Goal: Information Seeking & Learning: Compare options

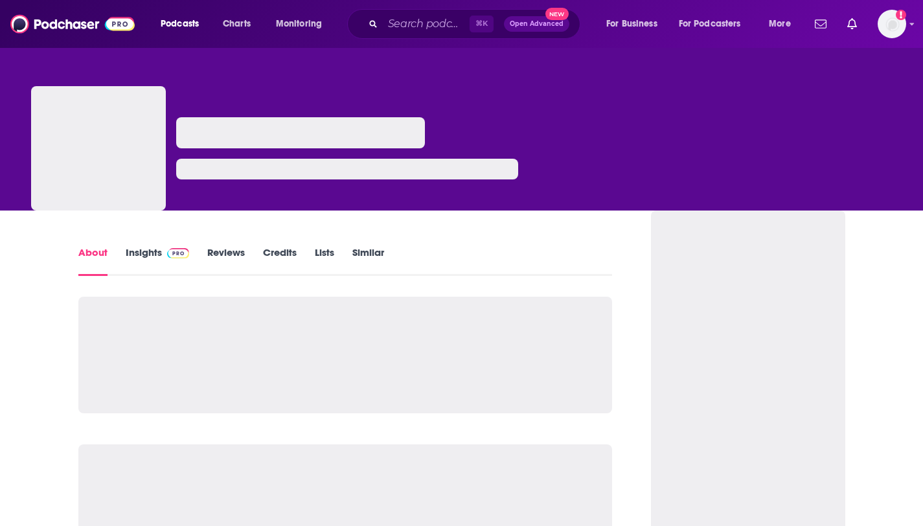
click at [411, 36] on div "⌘ K Open Advanced New" at bounding box center [463, 24] width 233 height 30
click at [411, 34] on input "Search podcasts, credits, & more..." at bounding box center [426, 24] width 87 height 21
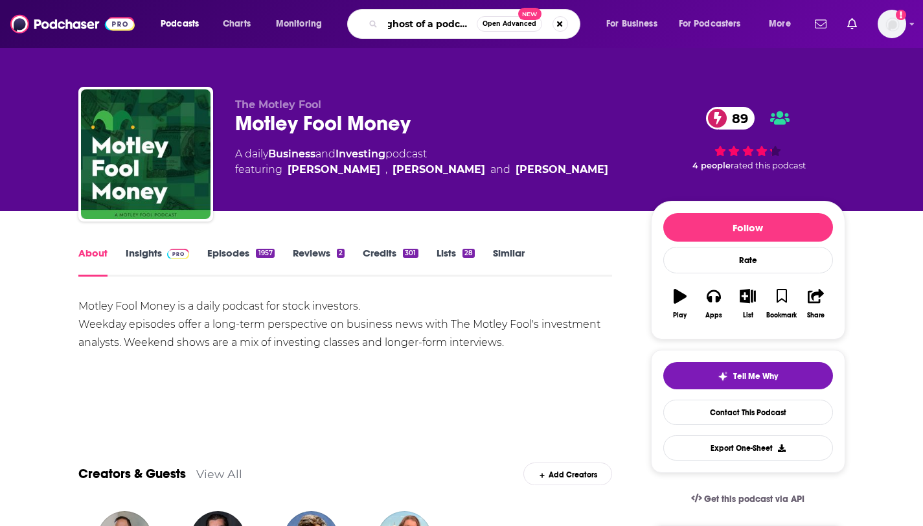
type input "ghost of a podcast"
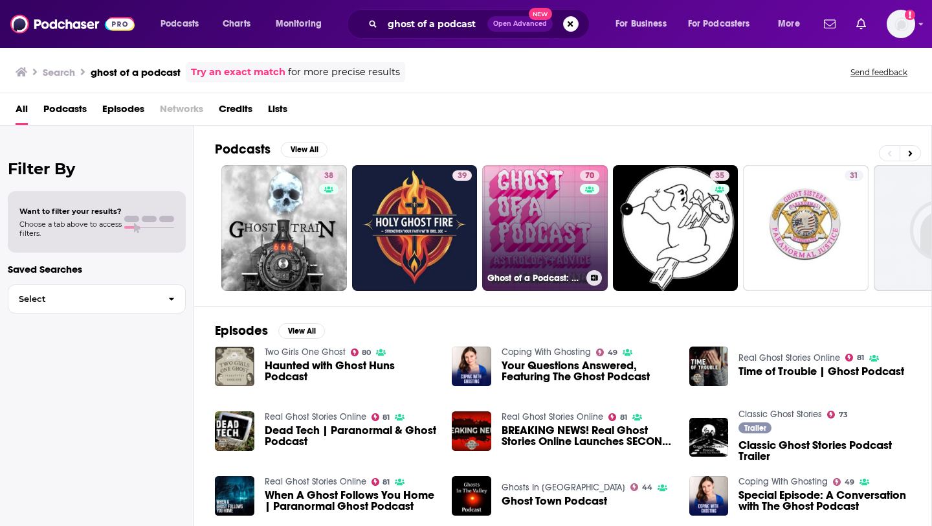
click at [526, 222] on link "70 Ghost of a Podcast: Astrology & Advice with [PERSON_NAME]" at bounding box center [545, 228] width 126 height 126
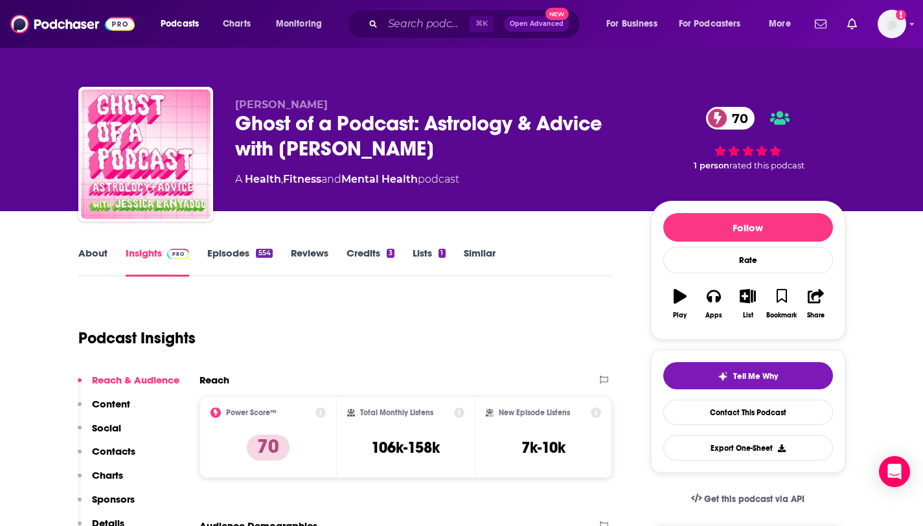
click at [100, 260] on link "About" at bounding box center [92, 262] width 29 height 30
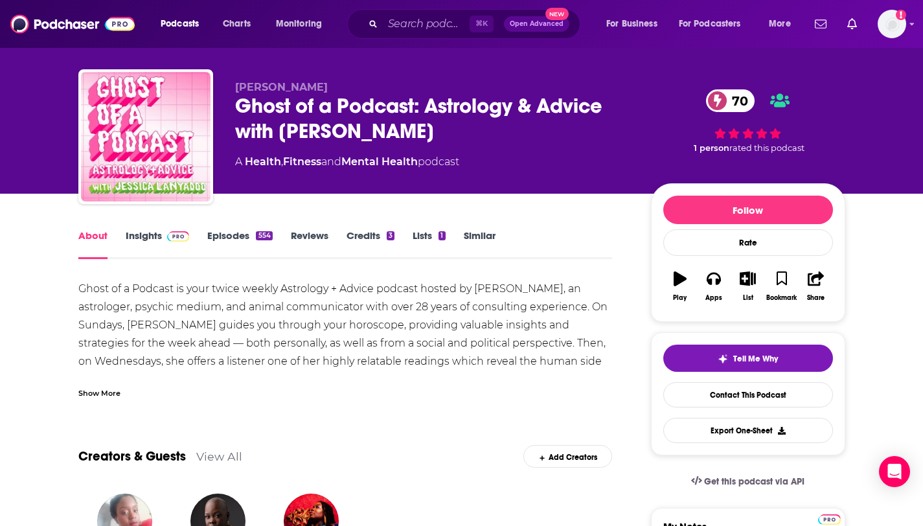
scroll to position [33, 0]
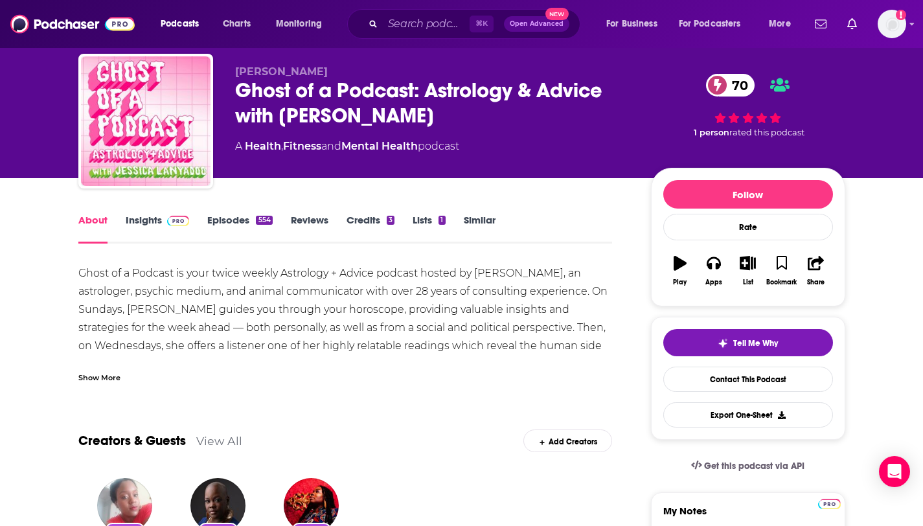
click at [105, 370] on div "Show More" at bounding box center [99, 376] width 42 height 12
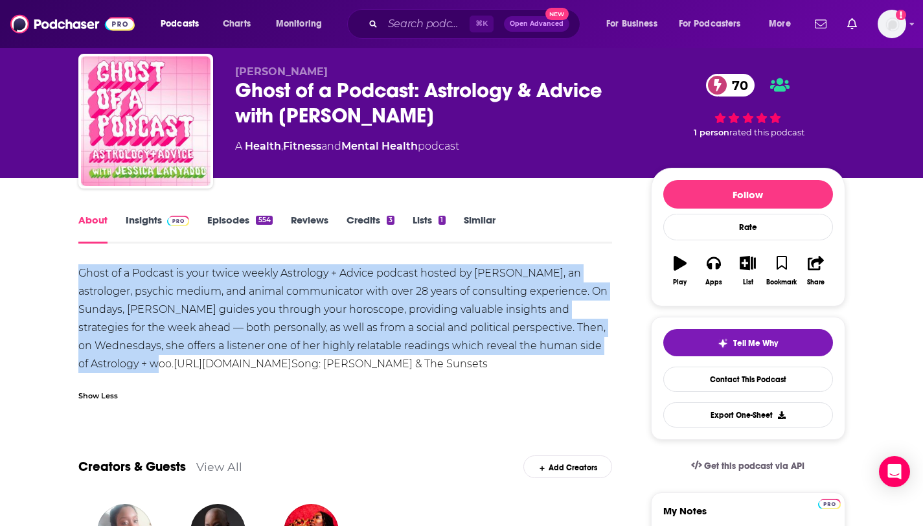
drag, startPoint x: 106, startPoint y: 274, endPoint x: 619, endPoint y: 353, distance: 518.8
copy div "Ghost of a Podcast is your twice weekly Astrology + Advice podcast hosted by [P…"
click at [474, 219] on link "Similar" at bounding box center [480, 229] width 32 height 30
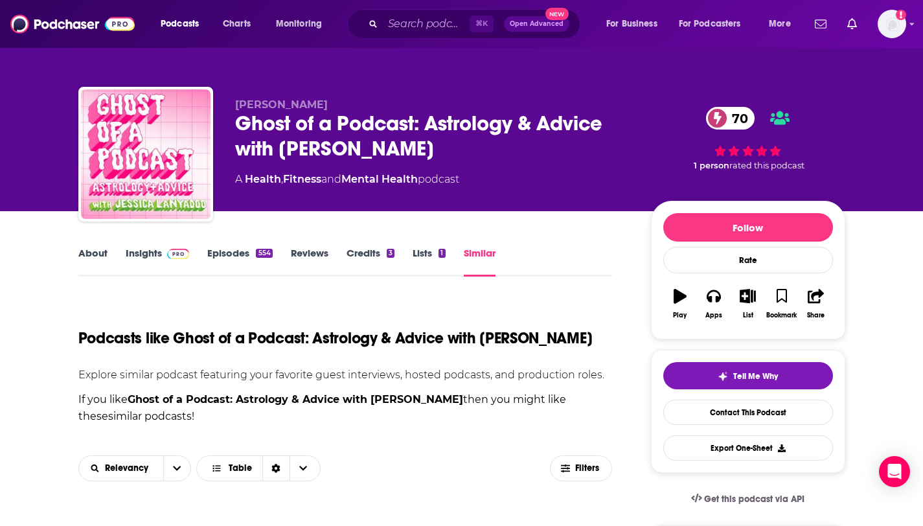
scroll to position [265, 0]
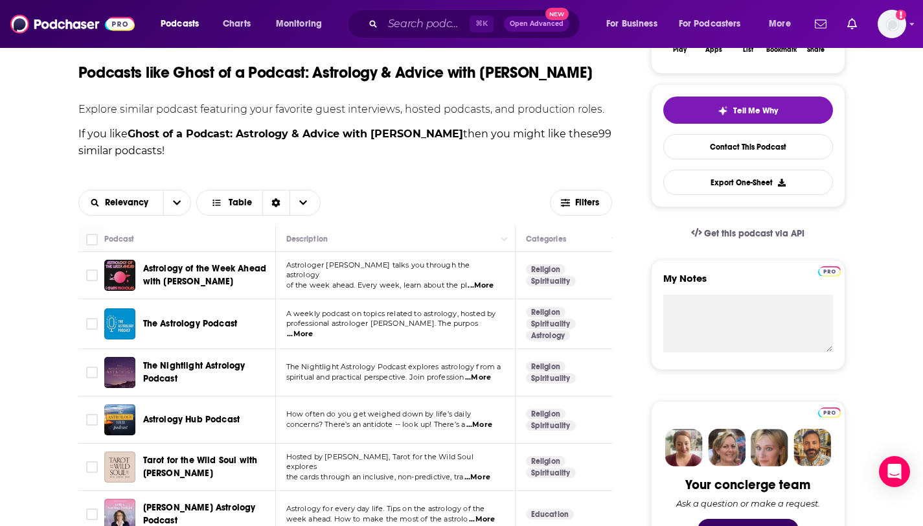
click at [225, 282] on span "Astrology of the Week Ahead with [PERSON_NAME]" at bounding box center [205, 275] width 124 height 24
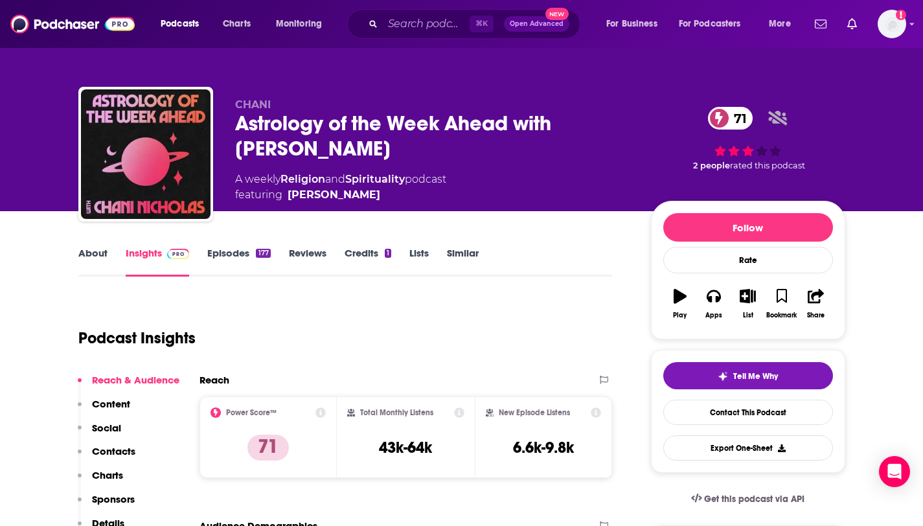
click at [103, 264] on link "About" at bounding box center [92, 262] width 29 height 30
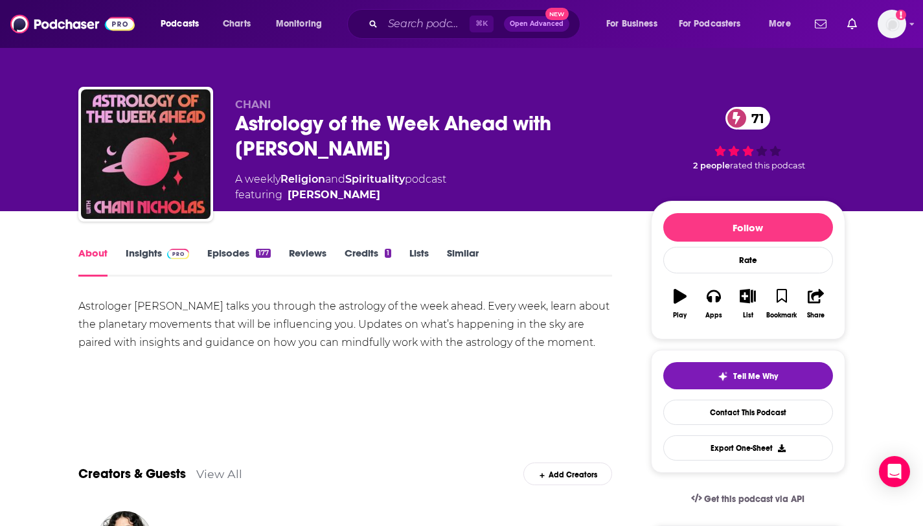
click at [462, 253] on link "Similar" at bounding box center [463, 262] width 32 height 30
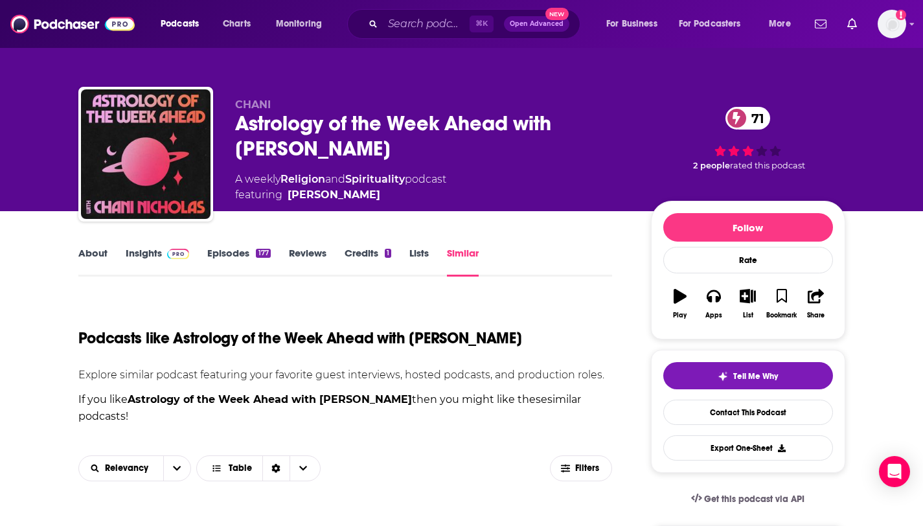
drag, startPoint x: 326, startPoint y: 144, endPoint x: 232, endPoint y: 122, distance: 95.9
click at [232, 122] on div "CHANI Astrology of the Week Ahead with [PERSON_NAME] 71 A weekly Religion and S…" at bounding box center [461, 157] width 767 height 140
copy h2 "Astrology of the Week Ahead with [PERSON_NAME]"
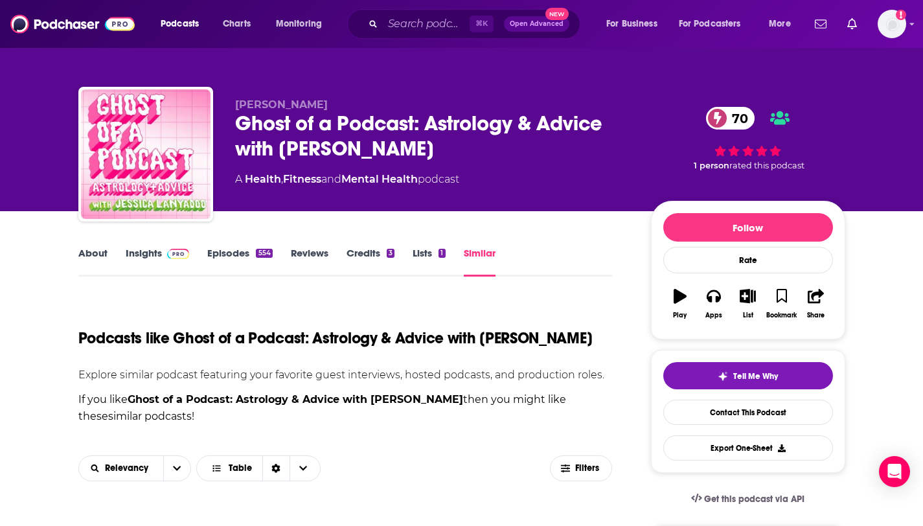
drag, startPoint x: 375, startPoint y: 138, endPoint x: 236, endPoint y: 114, distance: 140.6
click at [236, 114] on div "Ghost of a Podcast: Astrology & Advice with [PERSON_NAME] 70" at bounding box center [432, 136] width 395 height 51
click at [158, 247] on link "Insights" at bounding box center [158, 262] width 64 height 30
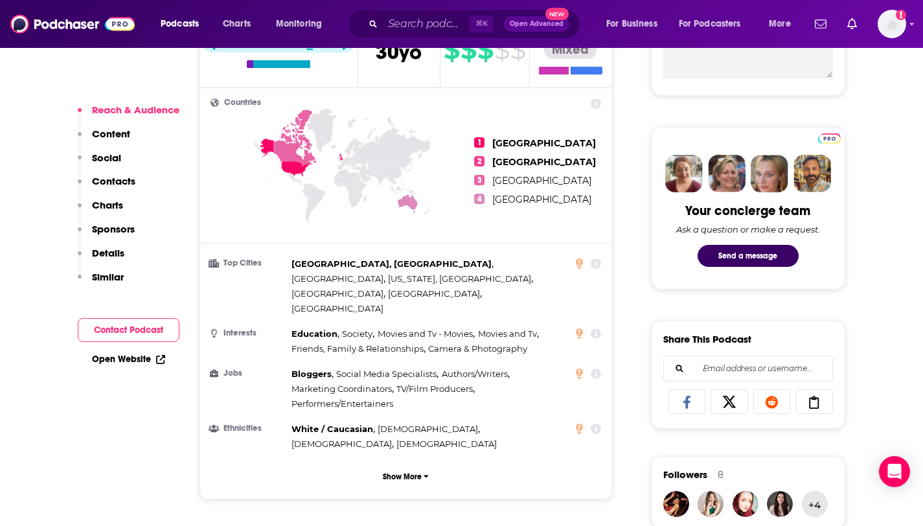
scroll to position [543, 0]
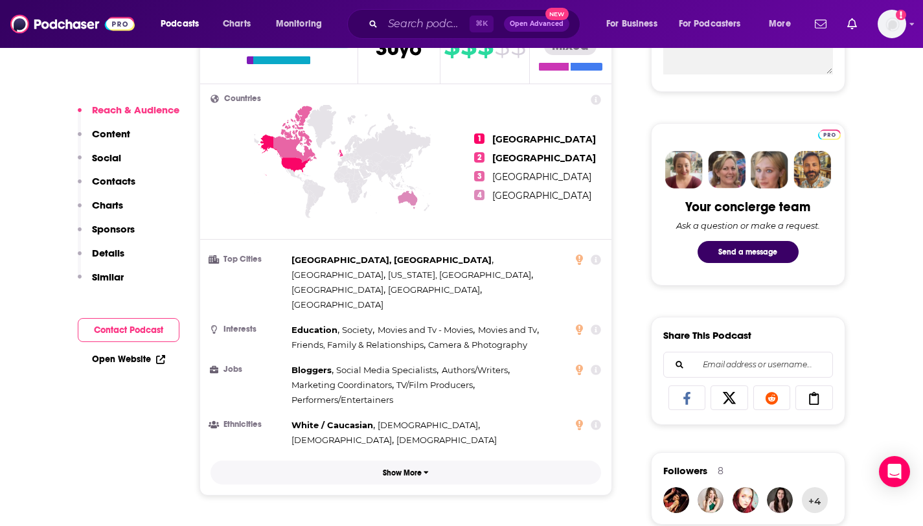
click at [413, 468] on p "Show More" at bounding box center [402, 472] width 39 height 9
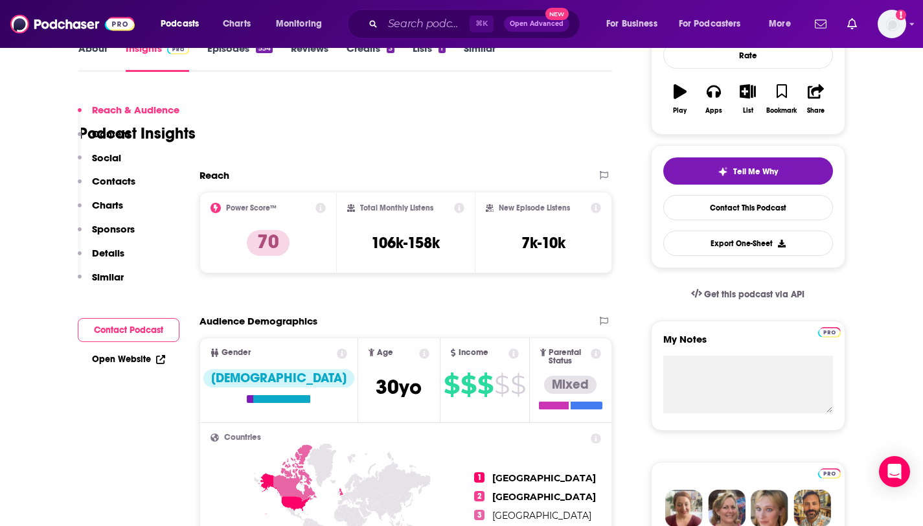
scroll to position [275, 0]
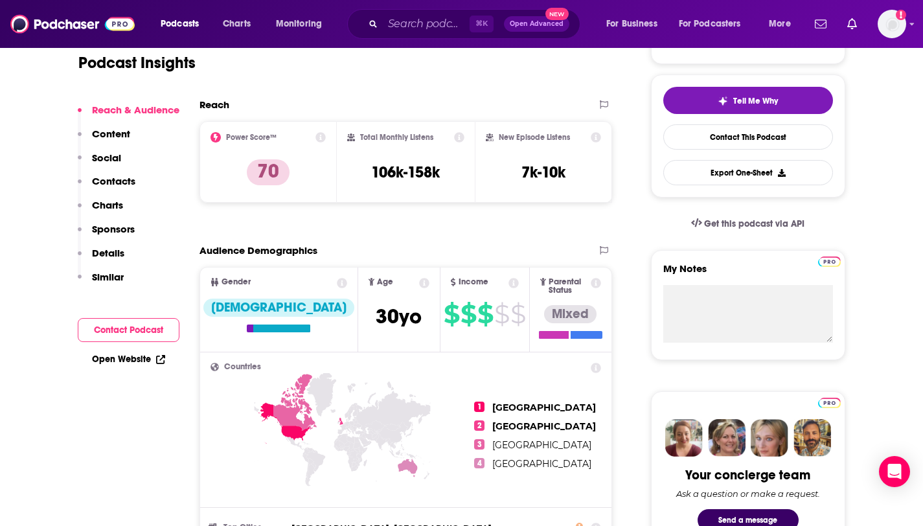
click at [419, 282] on icon at bounding box center [424, 283] width 10 height 10
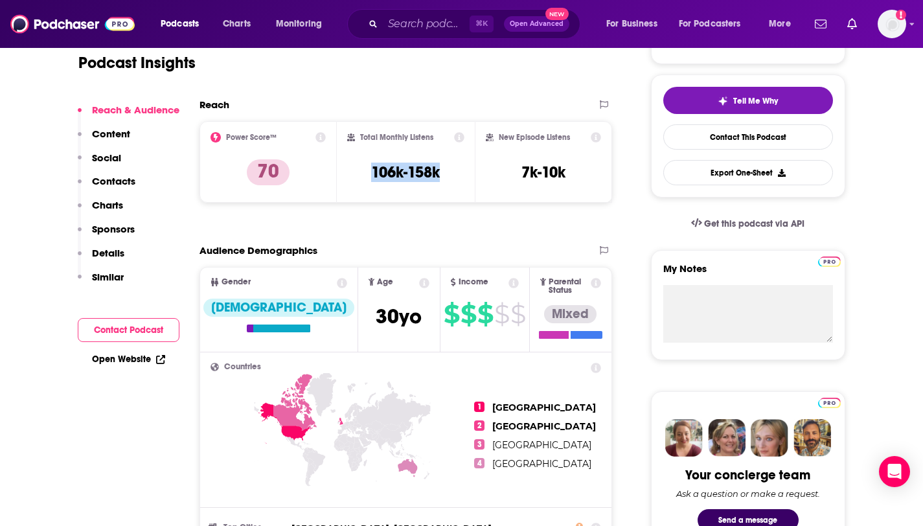
drag, startPoint x: 440, startPoint y: 171, endPoint x: 363, endPoint y: 165, distance: 76.6
click at [363, 165] on div "Total Monthly Listens 106k-158k" at bounding box center [405, 162] width 117 height 60
click at [451, 159] on div "Total Monthly Listens 106k-158k" at bounding box center [405, 162] width 117 height 60
drag, startPoint x: 436, startPoint y: 171, endPoint x: 374, endPoint y: 171, distance: 62.8
click at [374, 171] on h3 "106k-158k" at bounding box center [405, 172] width 69 height 19
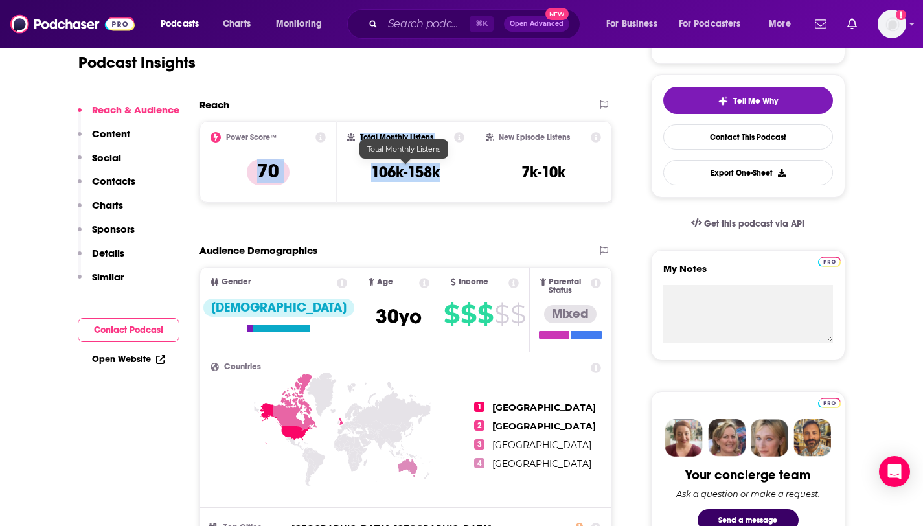
drag, startPoint x: 420, startPoint y: 170, endPoint x: 336, endPoint y: 170, distance: 83.5
click at [336, 170] on div "Power Score™ 70 Total Monthly Listens 106k-158k New Episode Listens 7k-10k" at bounding box center [405, 162] width 413 height 82
copy div "70 Total Monthly Listens 106k-158k"
click at [420, 168] on h3 "106k-158k" at bounding box center [405, 172] width 69 height 19
click at [410, 172] on h3 "106k-158k" at bounding box center [405, 172] width 69 height 19
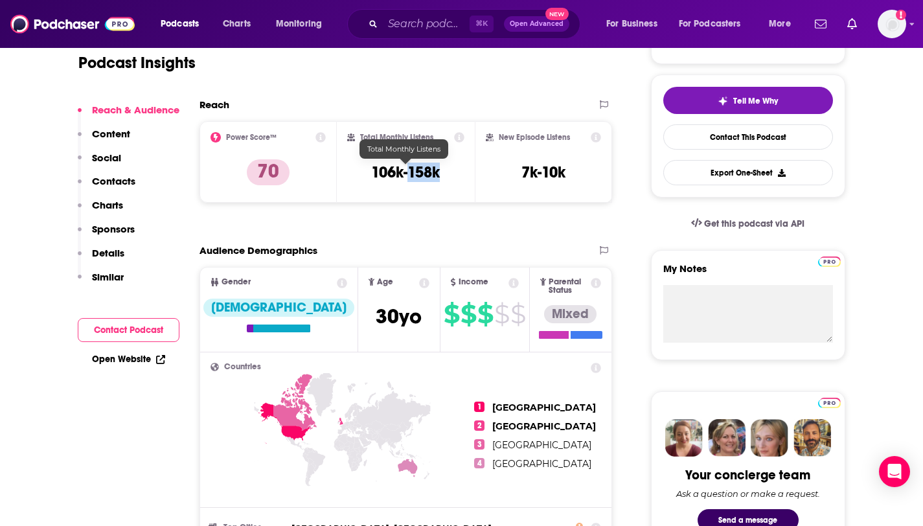
click at [410, 172] on h3 "106k-158k" at bounding box center [405, 172] width 69 height 19
copy div "106k-158k"
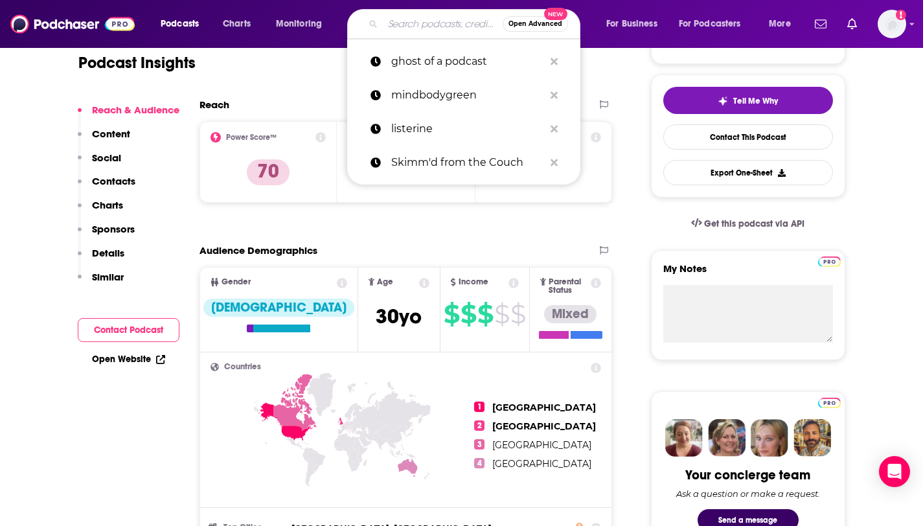
click at [401, 28] on input "Search podcasts, credits, & more..." at bounding box center [443, 24] width 120 height 21
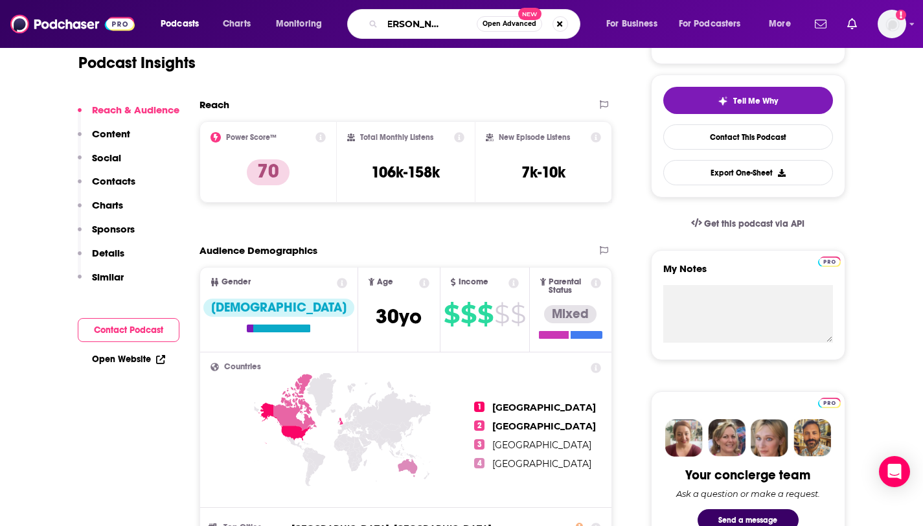
type input "the [PERSON_NAME] podcast"
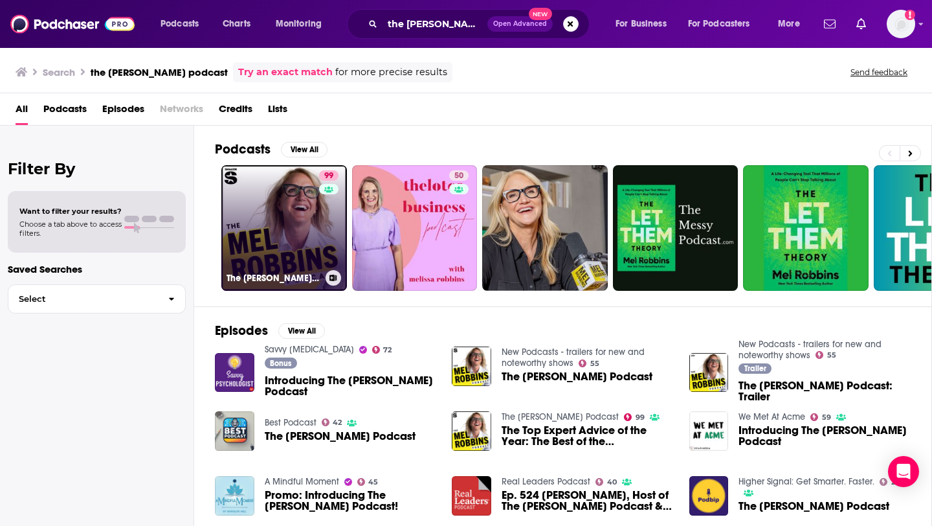
click at [302, 216] on link "99 The [PERSON_NAME] Podcast" at bounding box center [284, 228] width 126 height 126
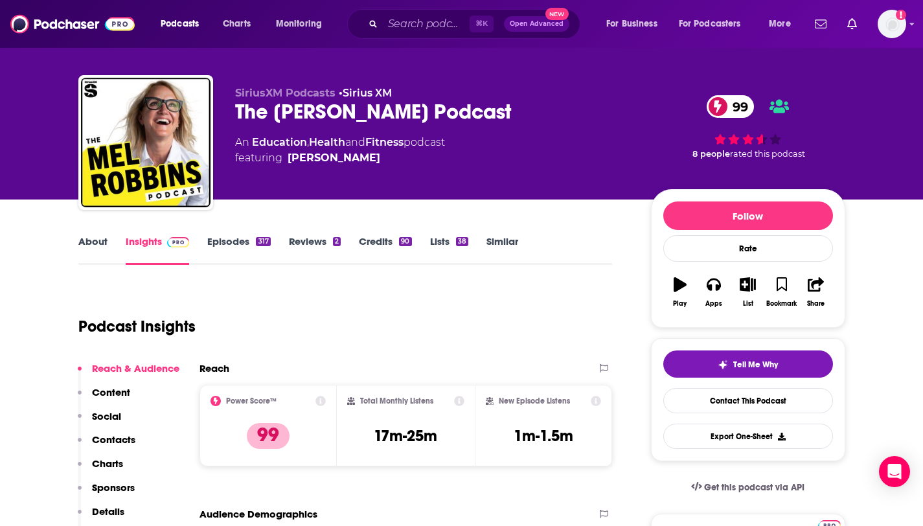
scroll to position [12, 0]
click at [405, 22] on input "Search podcasts, credits, & more..." at bounding box center [426, 24] width 87 height 21
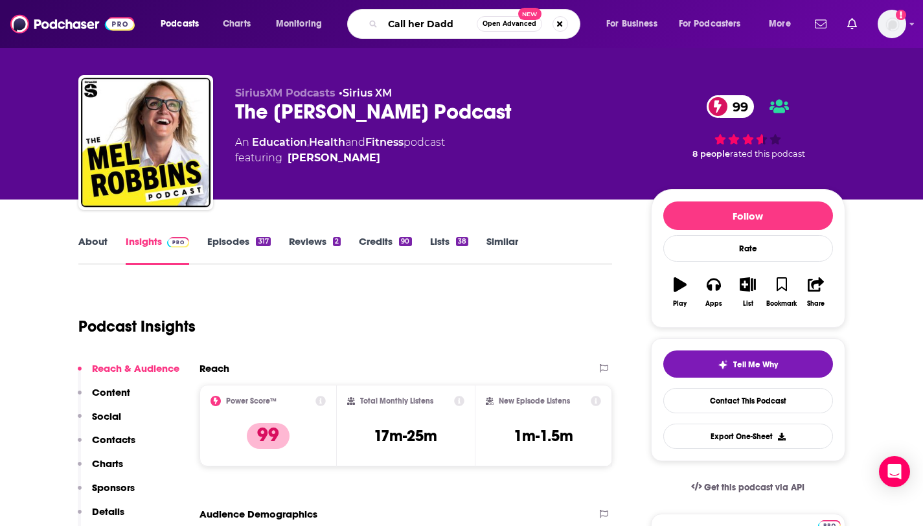
type input "Call her Daddy"
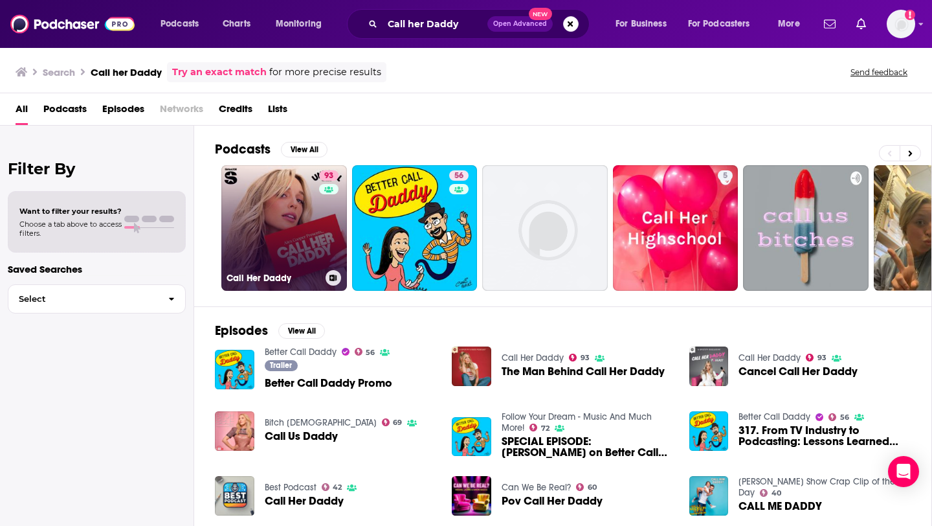
click at [265, 199] on link "93 Call Her Daddy" at bounding box center [284, 228] width 126 height 126
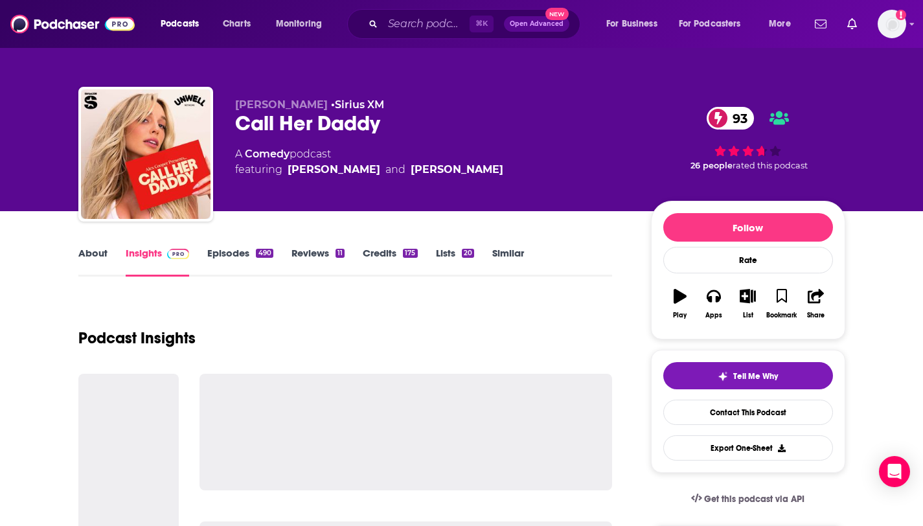
click at [235, 250] on link "Episodes 490" at bounding box center [239, 262] width 65 height 30
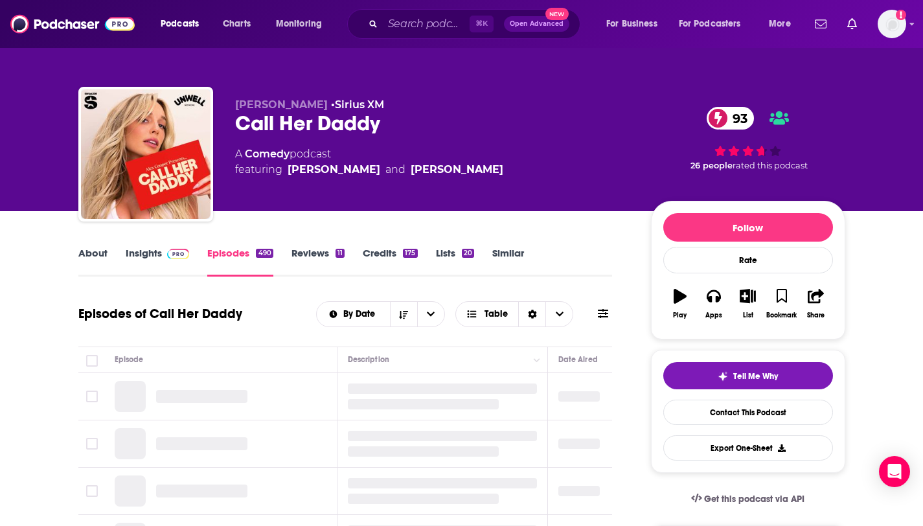
click at [164, 256] on span at bounding box center [176, 253] width 28 height 12
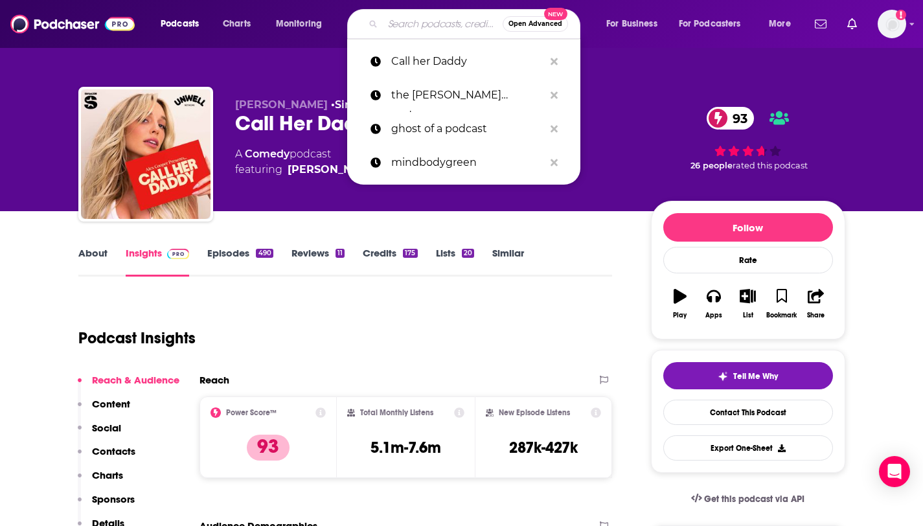
click at [400, 17] on input "Search podcasts, credits, & more..." at bounding box center [443, 24] width 120 height 21
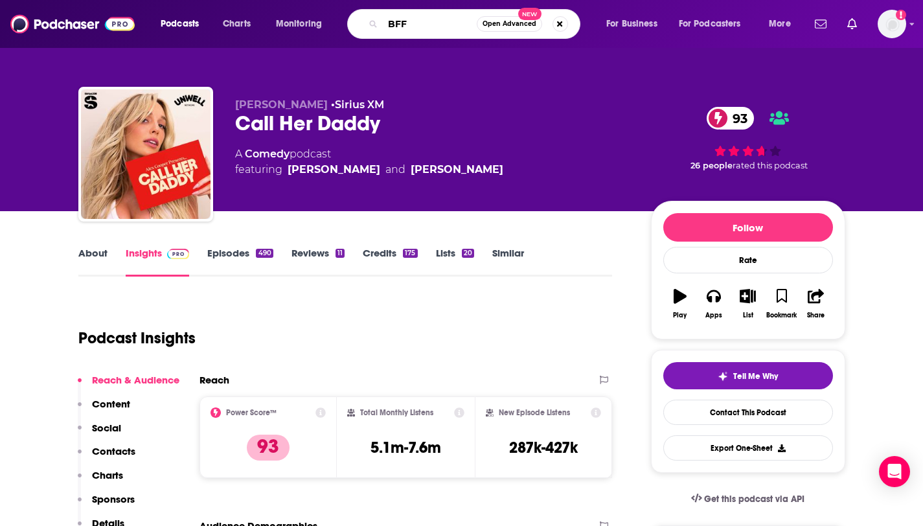
type input "BFFs"
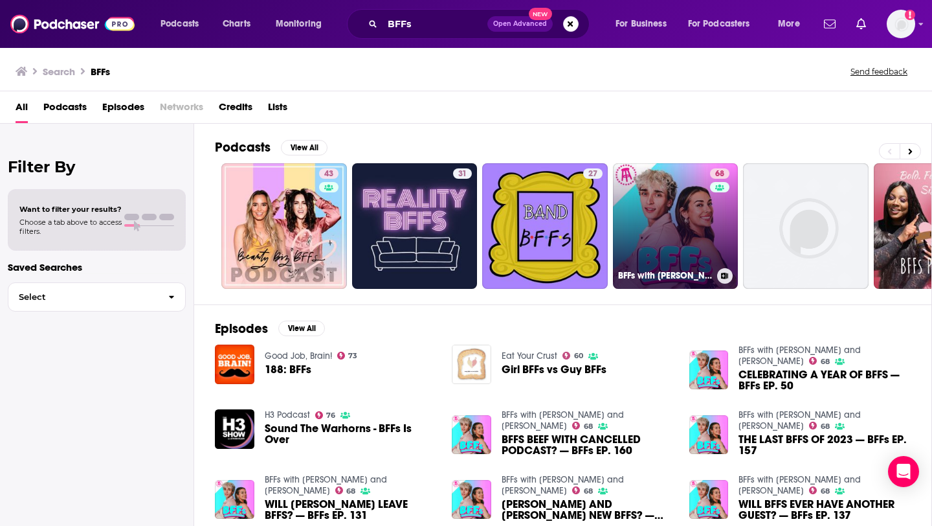
click at [648, 202] on link "68 BFFs with [PERSON_NAME] and [PERSON_NAME]" at bounding box center [676, 226] width 126 height 126
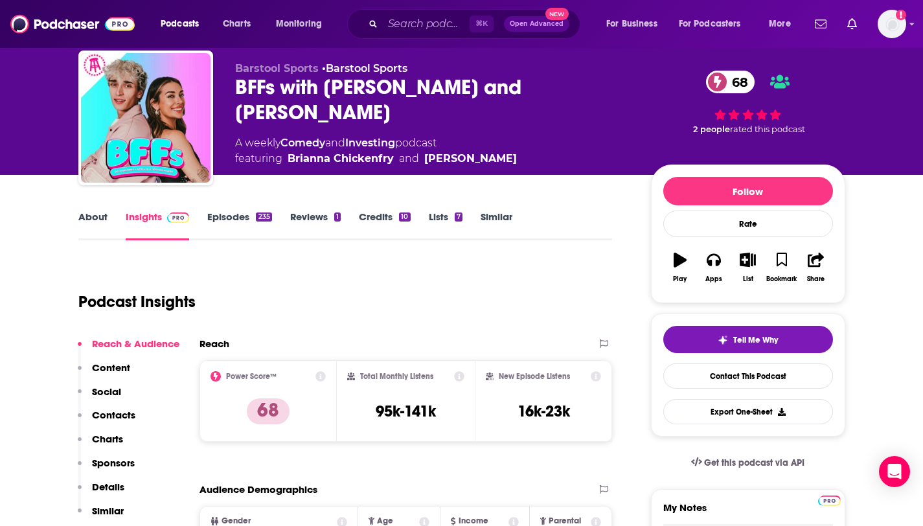
scroll to position [92, 0]
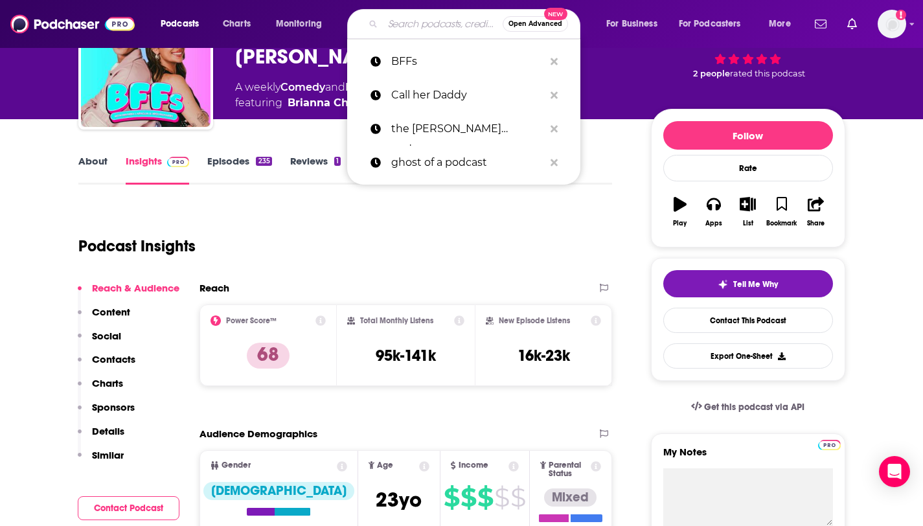
click at [447, 29] on input "Search podcasts, credits, & more..." at bounding box center [443, 24] width 120 height 21
paste input "Cancelled with [PERSON_NAME] and [PERSON_NAME]"
type input "Cancelled with [PERSON_NAME] and [PERSON_NAME]"
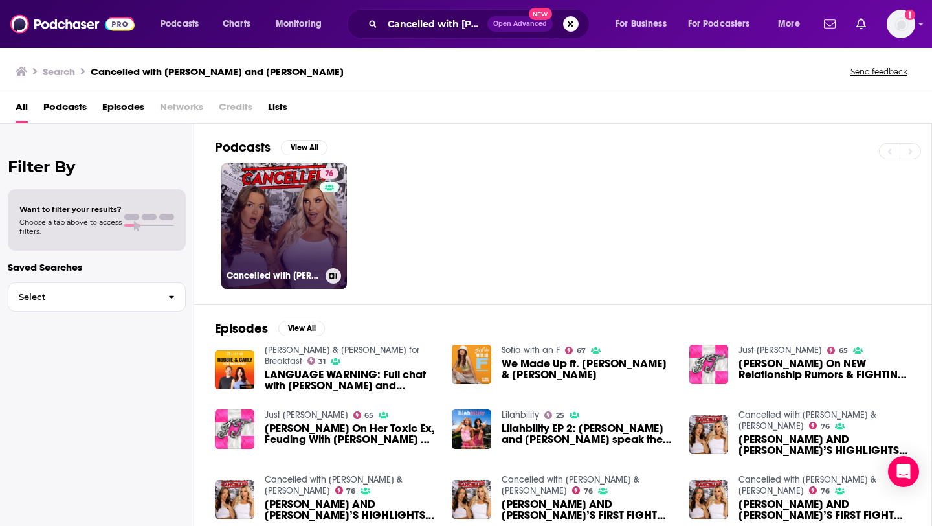
click at [285, 216] on link "76 Cancelled with [PERSON_NAME] & [PERSON_NAME]" at bounding box center [284, 226] width 126 height 126
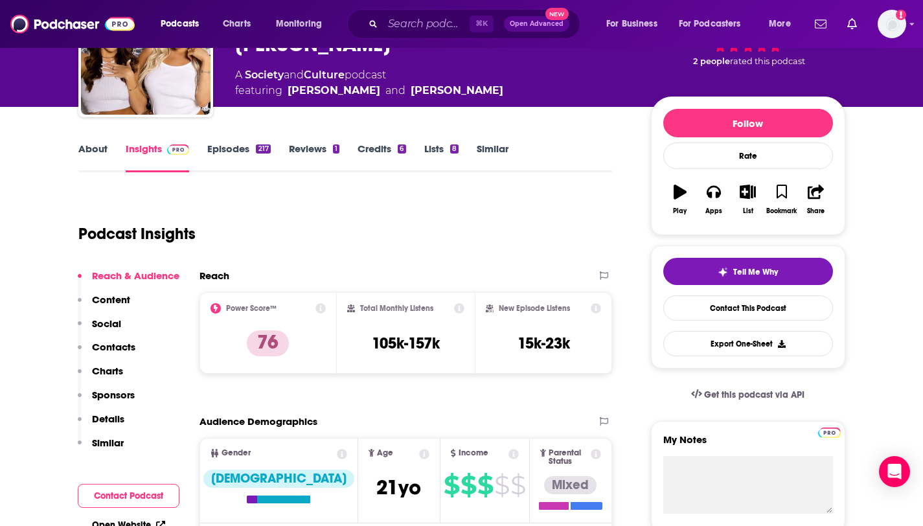
scroll to position [164, 0]
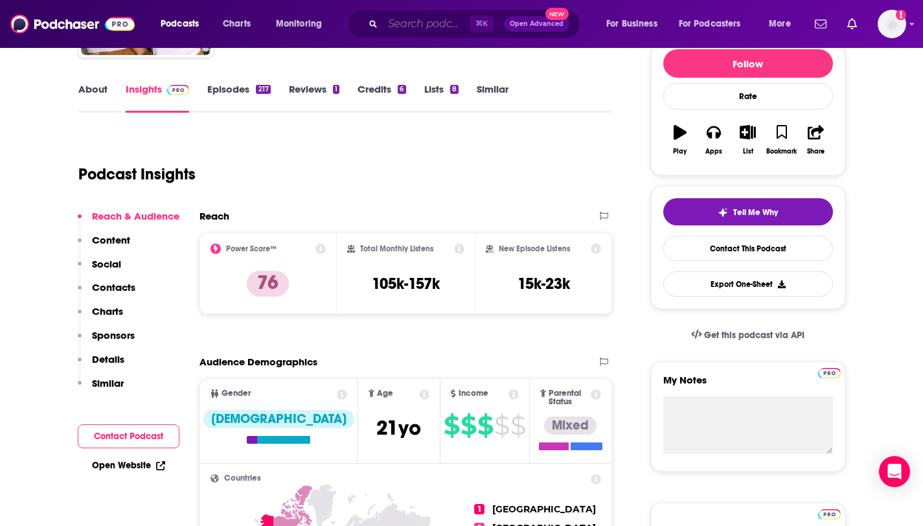
click at [385, 23] on input "Search podcasts, credits, & more..." at bounding box center [426, 24] width 87 height 21
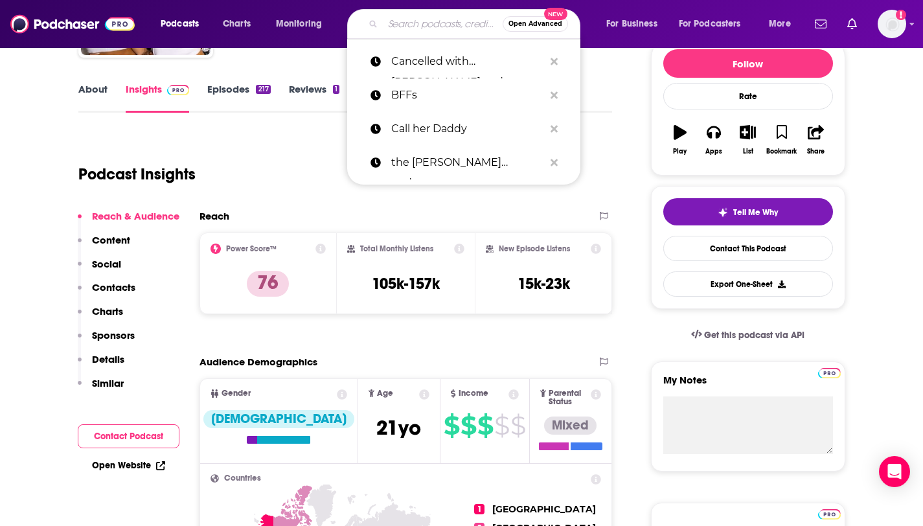
paste input "Chicks in the Office"
type input "Chicks in the Office"
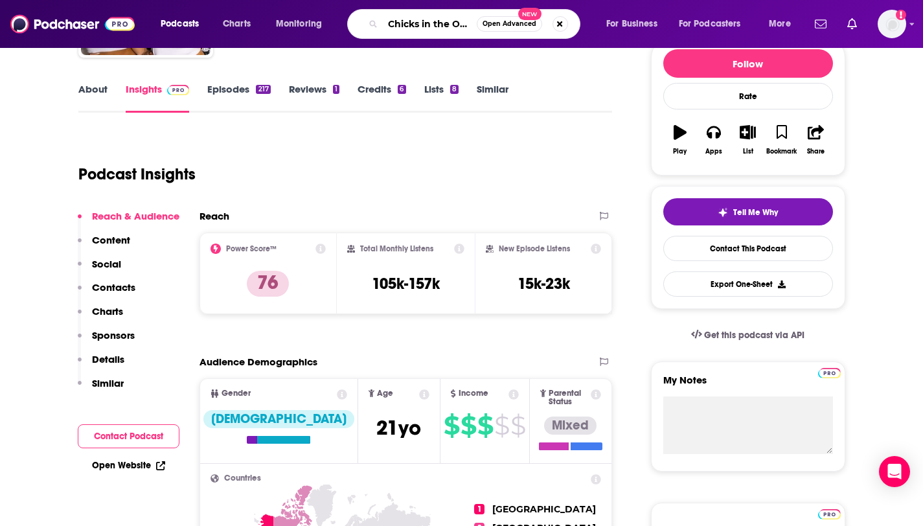
scroll to position [0, 14]
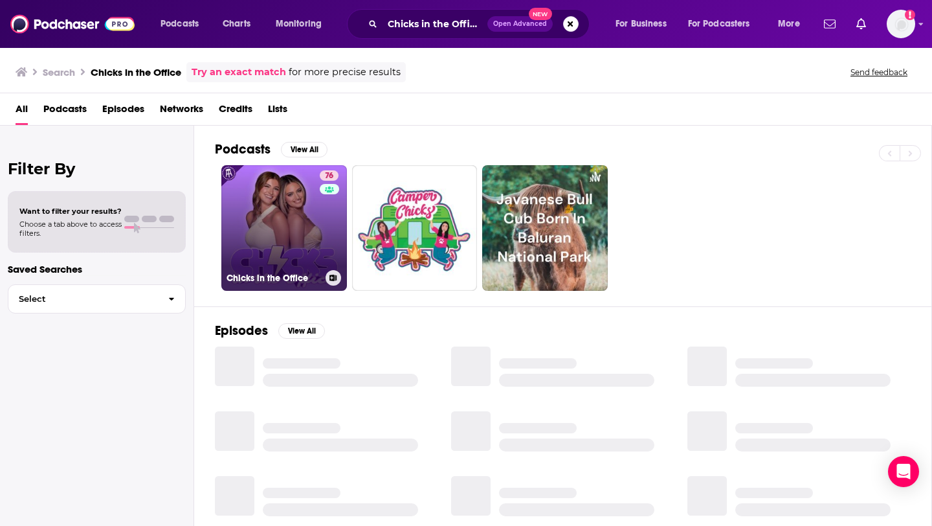
click at [317, 214] on link "76 Chicks in the Office" at bounding box center [284, 228] width 126 height 126
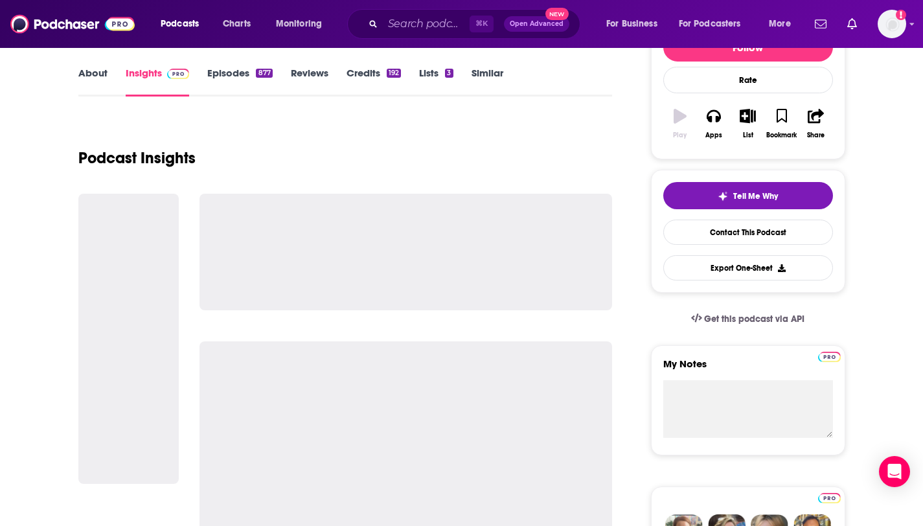
scroll to position [183, 0]
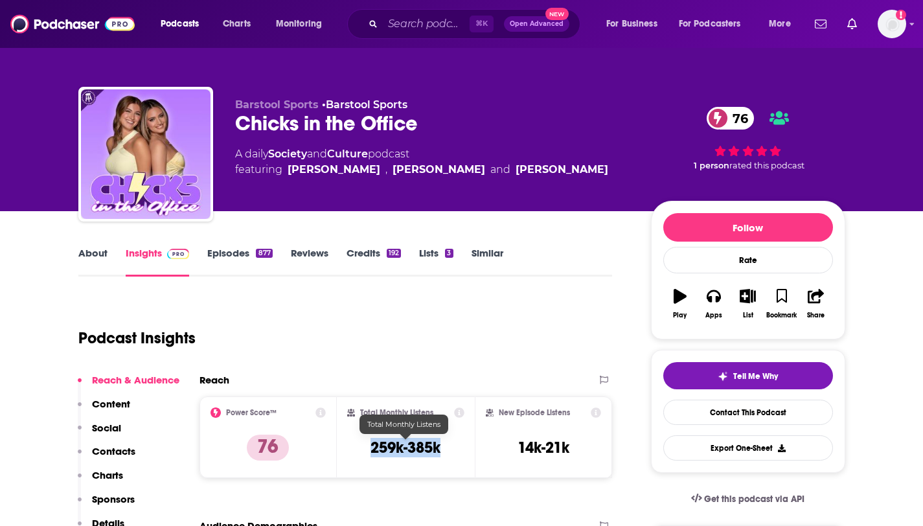
drag, startPoint x: 440, startPoint y: 447, endPoint x: 362, endPoint y: 447, distance: 77.7
click at [363, 447] on div "Total Monthly Listens 259k-385k" at bounding box center [405, 437] width 117 height 60
copy h3 "259k-385k"
click at [405, 19] on input "Search podcasts, credits, & more..." at bounding box center [426, 24] width 87 height 21
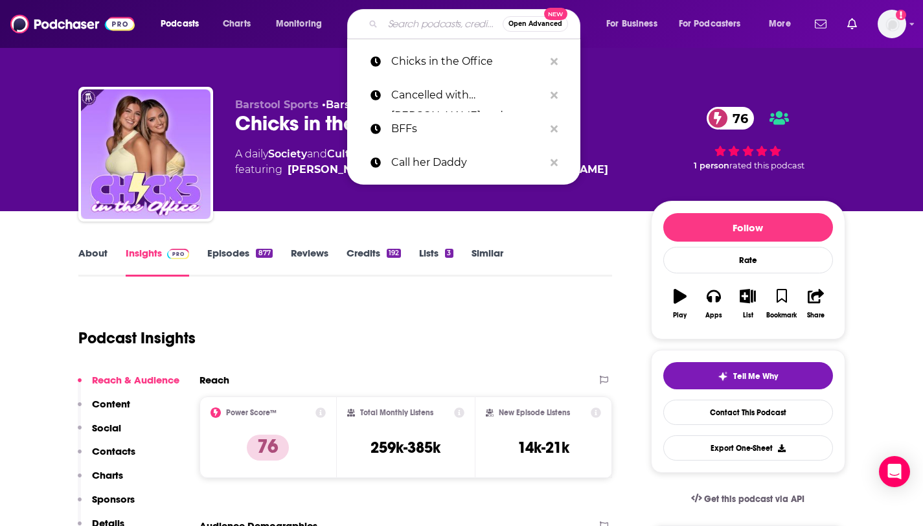
paste input "The Viall Files"
type input "The Viall Files"
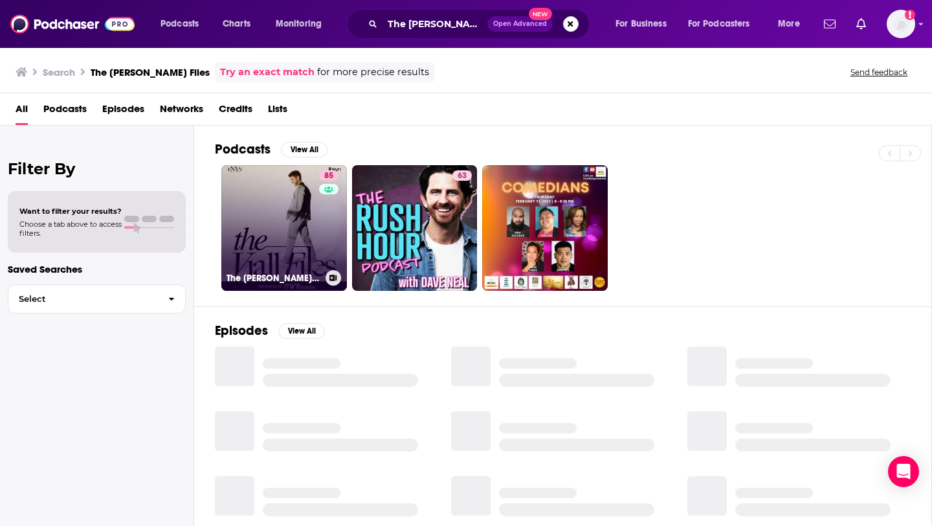
click at [289, 245] on link "85 The Viall Files" at bounding box center [284, 228] width 126 height 126
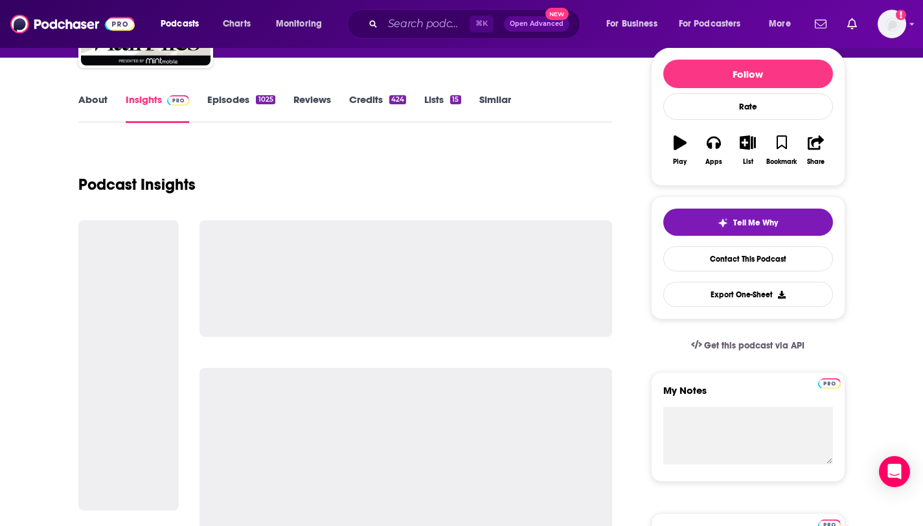
scroll to position [230, 0]
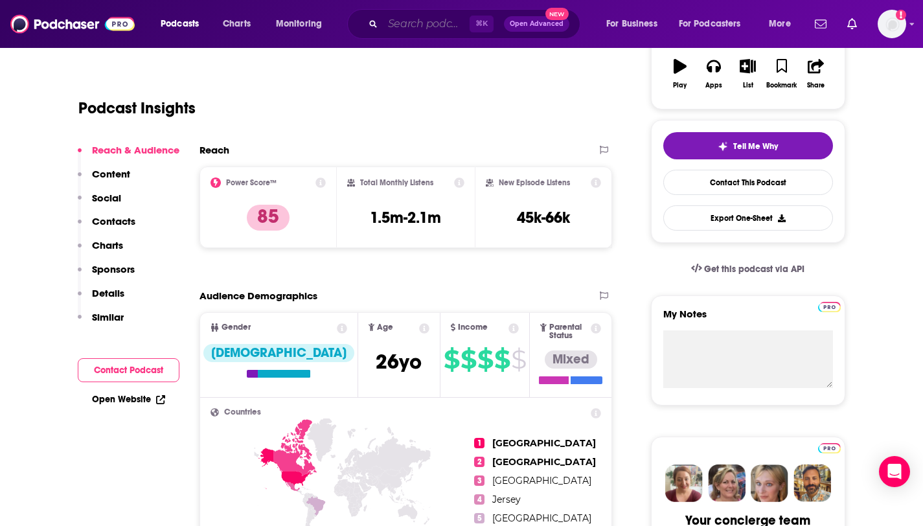
click at [422, 24] on input "Search podcasts, credits, & more..." at bounding box center [426, 24] width 87 height 21
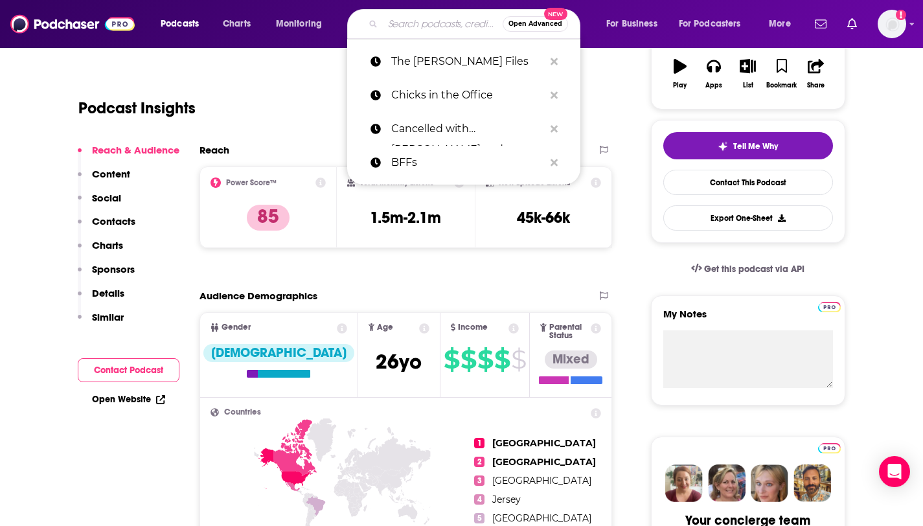
paste input "Gals on The Go:"
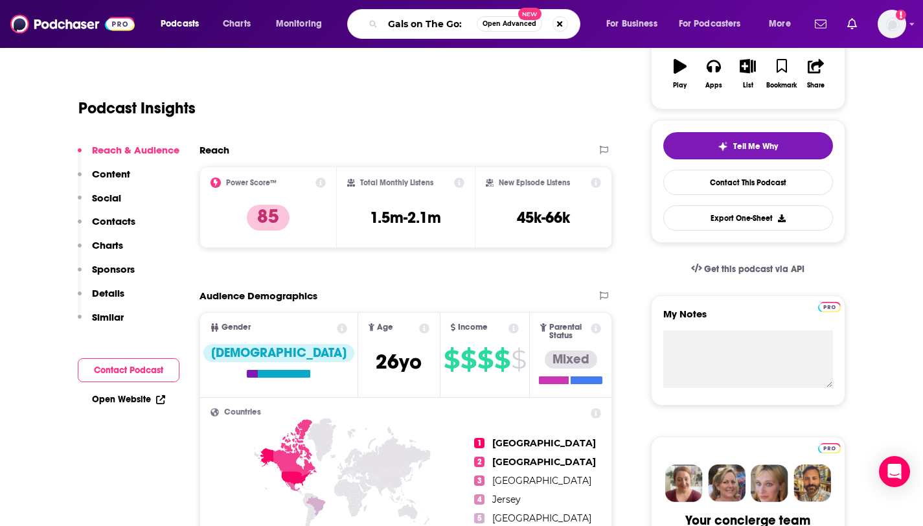
type input "Gals on The Go"
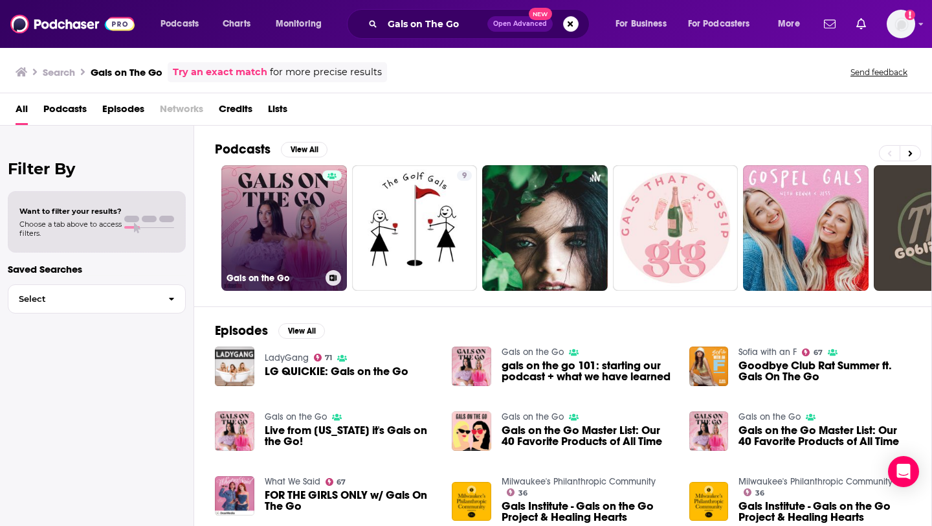
click at [270, 219] on link "Gals on the Go" at bounding box center [284, 228] width 126 height 126
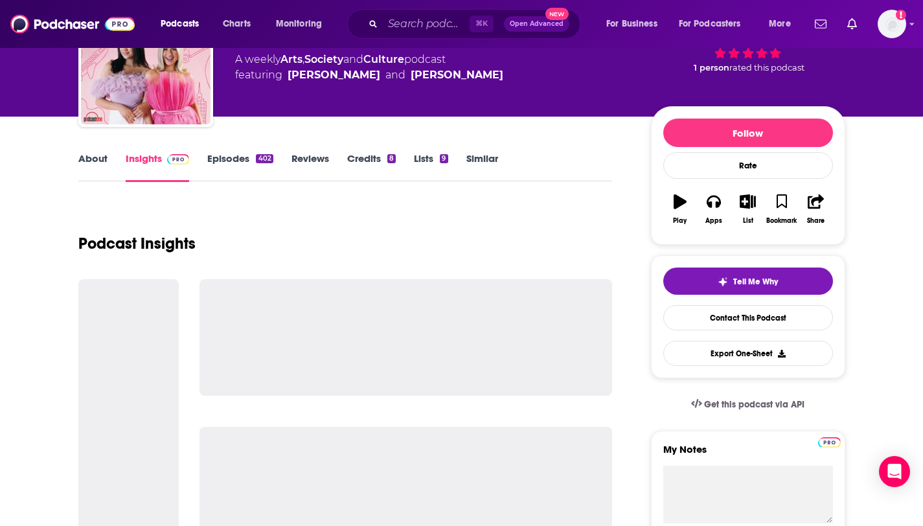
scroll to position [119, 0]
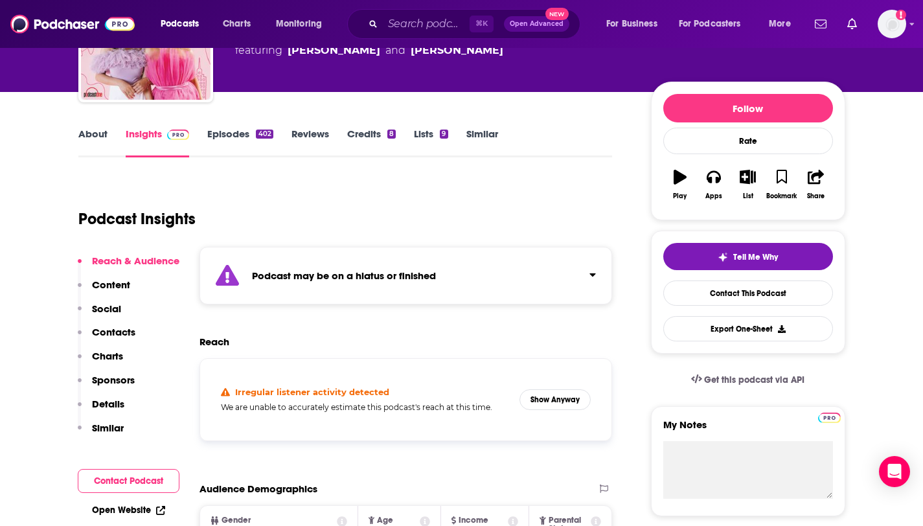
click at [240, 148] on link "Episodes 402" at bounding box center [239, 143] width 65 height 30
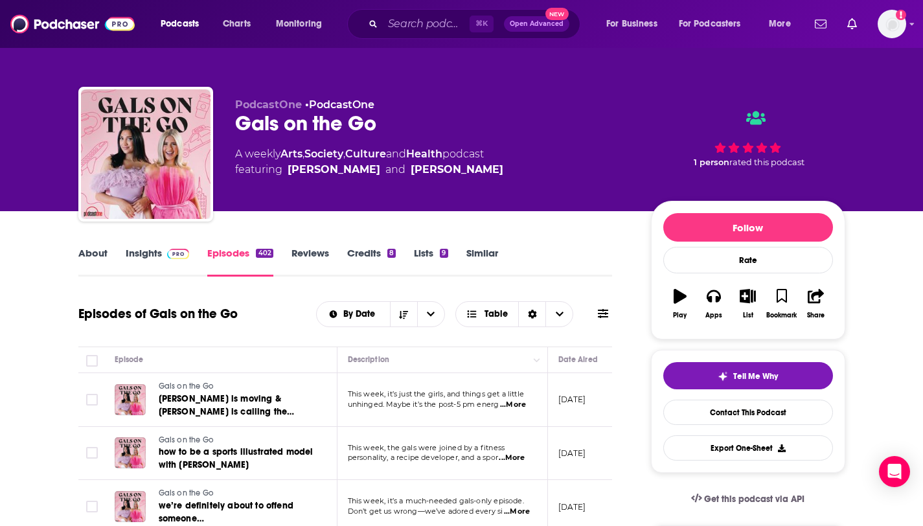
click at [86, 261] on link "About" at bounding box center [92, 262] width 29 height 30
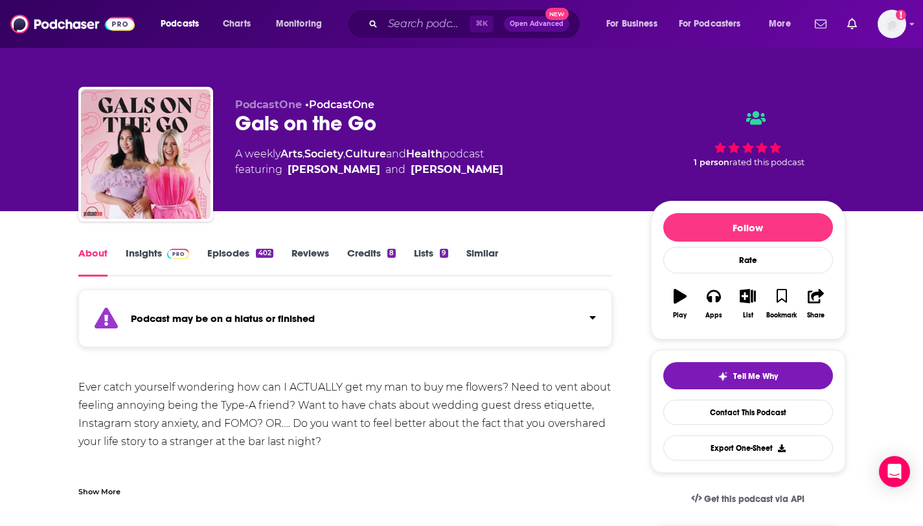
click at [158, 260] on link "Insights" at bounding box center [158, 262] width 64 height 30
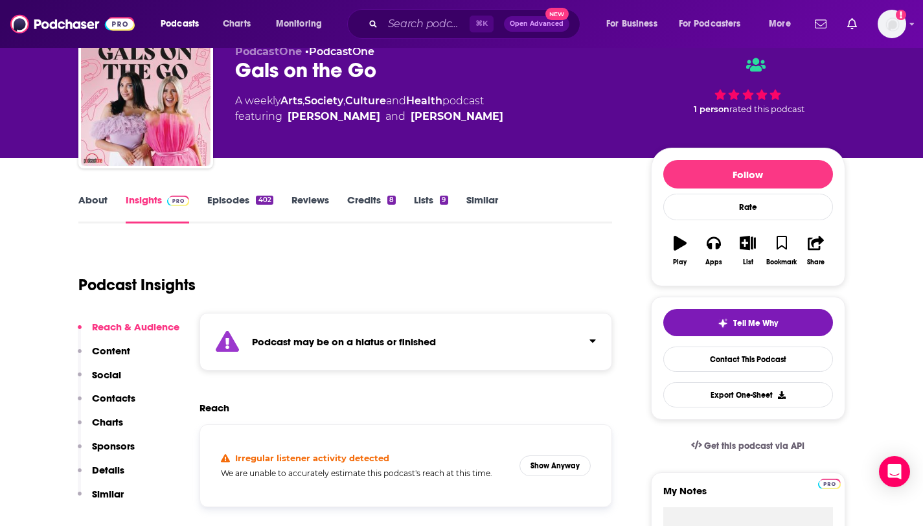
scroll to position [52, 0]
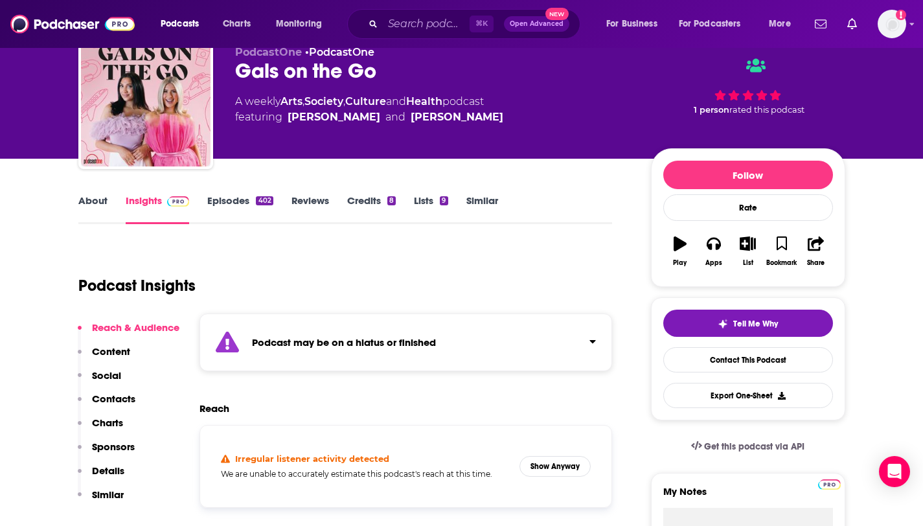
click at [247, 203] on link "Episodes 402" at bounding box center [239, 209] width 65 height 30
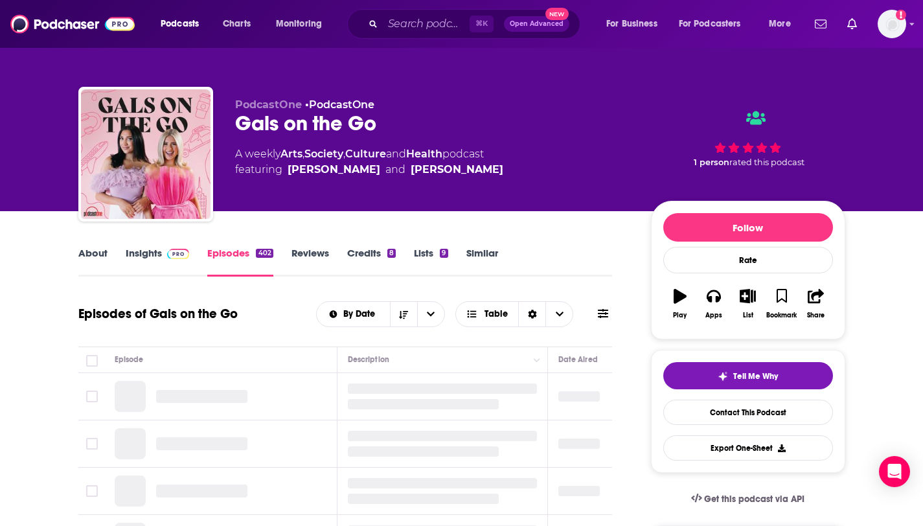
click at [158, 256] on link "Insights" at bounding box center [158, 262] width 64 height 30
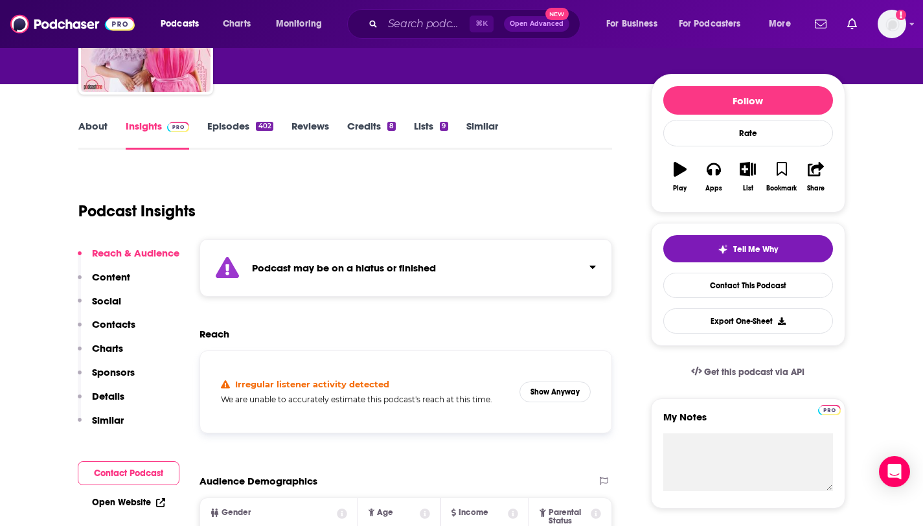
scroll to position [187, 0]
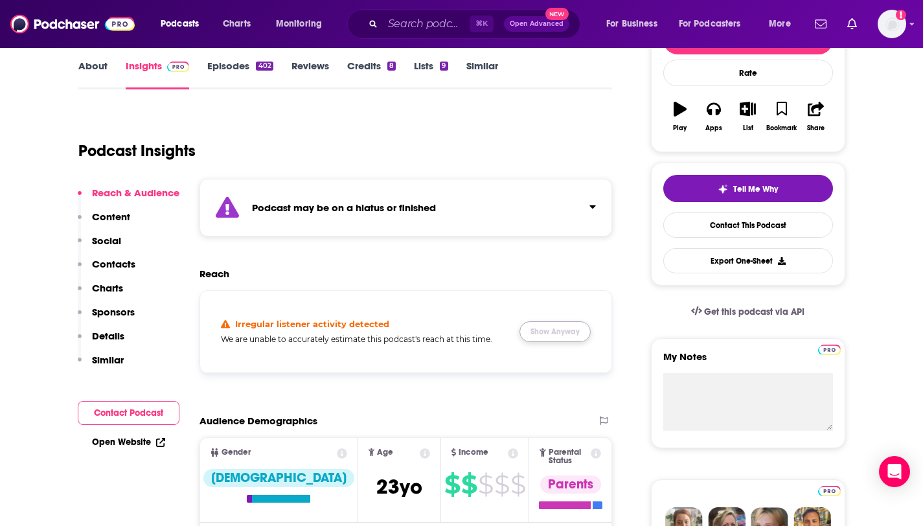
click at [538, 332] on button "Show Anyway" at bounding box center [554, 331] width 71 height 21
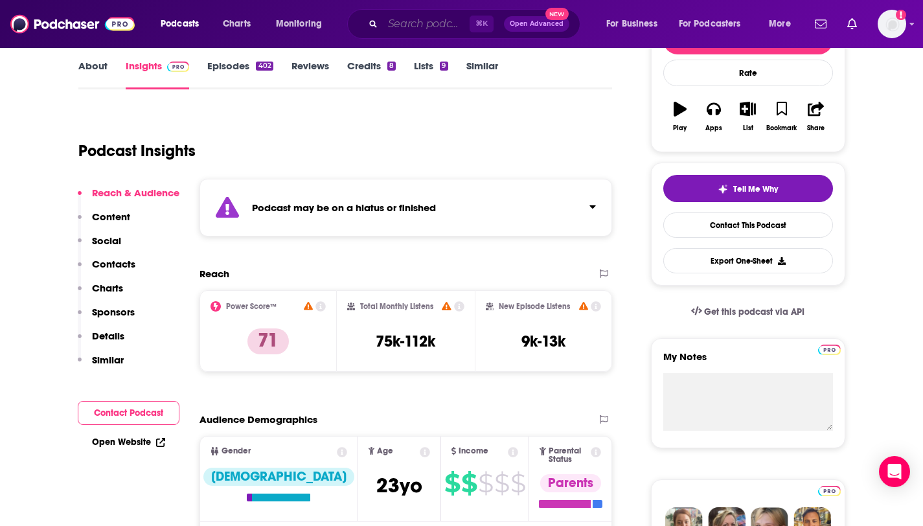
click at [405, 27] on input "Search podcasts, credits, & more..." at bounding box center [426, 24] width 87 height 21
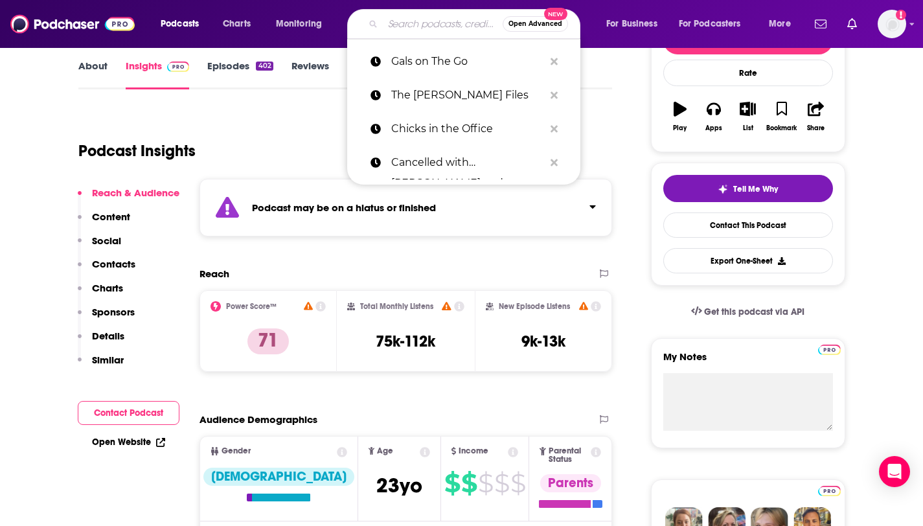
paste input "What We Said"
type input "What We Said"
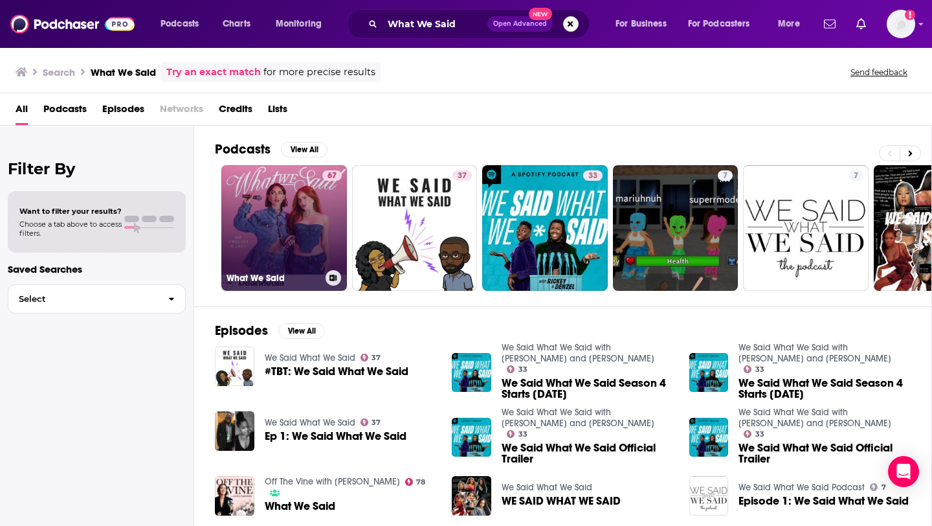
click at [320, 208] on link "67 What We Said" at bounding box center [284, 228] width 126 height 126
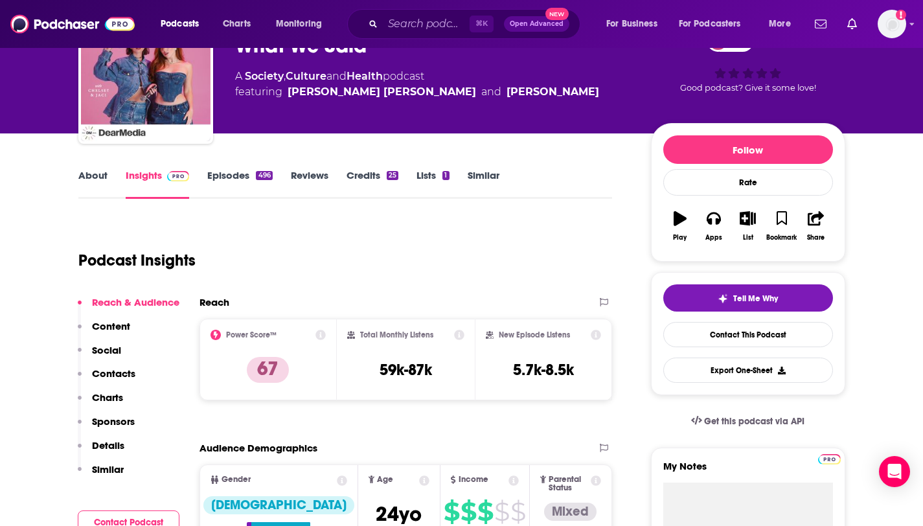
scroll to position [83, 0]
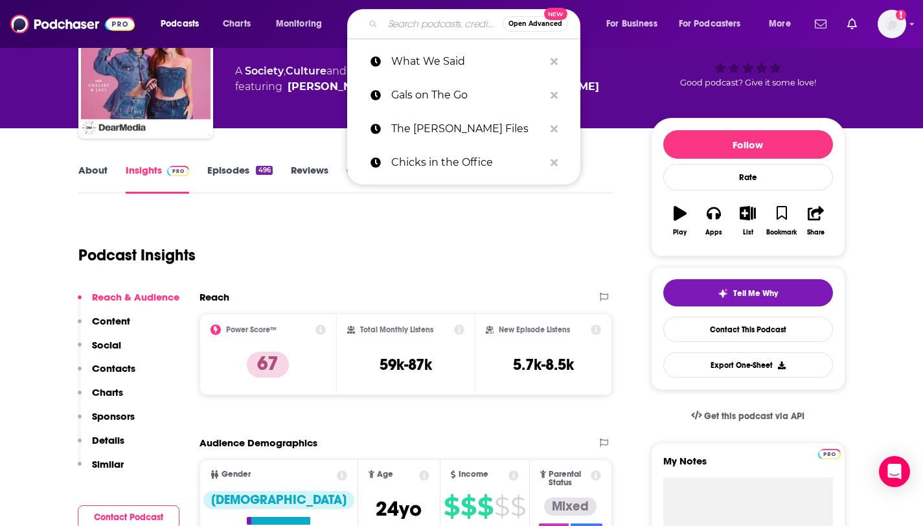
click at [405, 17] on input "Search podcasts, credits, & more..." at bounding box center [443, 24] width 120 height 21
paste input "House Guest with Kenzie Elizabeth"
type input "House Guest with Kenzie Elizabeth"
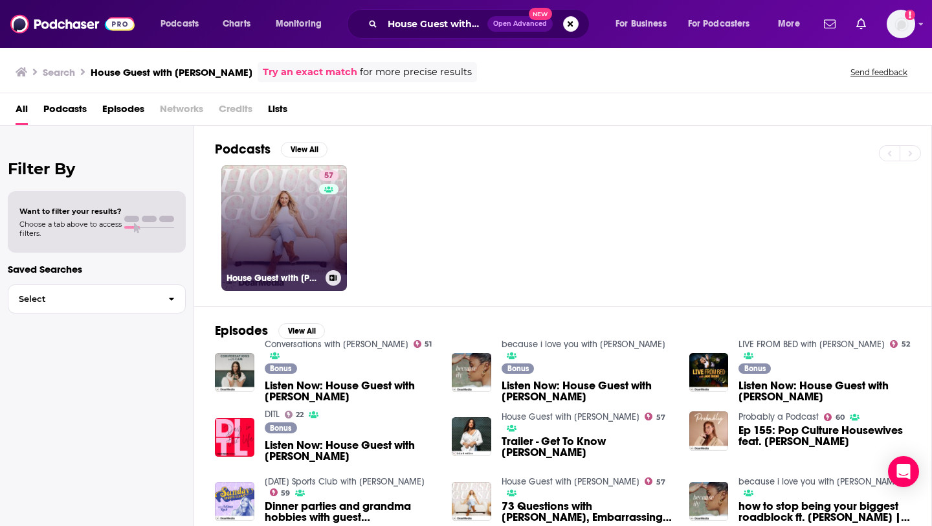
click at [264, 193] on link "57 House Guest with Kenzie Elizabeth" at bounding box center [284, 228] width 126 height 126
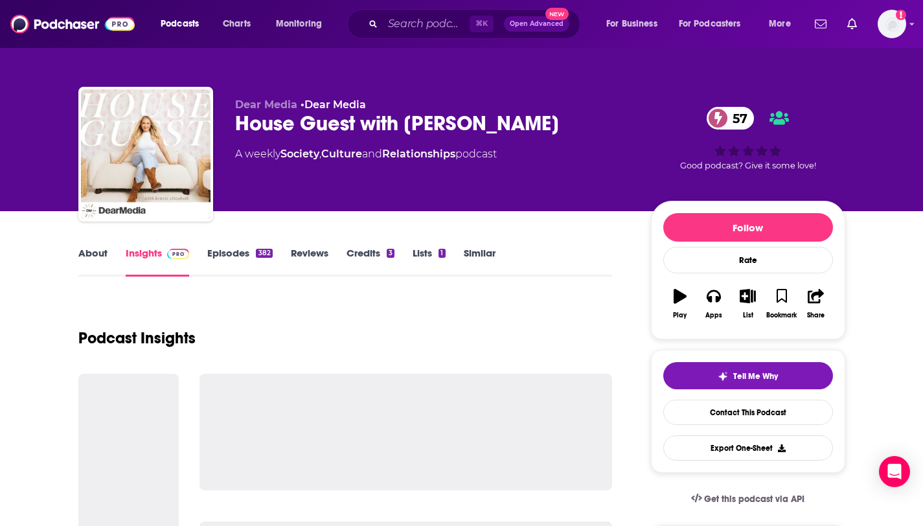
click at [230, 261] on link "Episodes 382" at bounding box center [239, 262] width 65 height 30
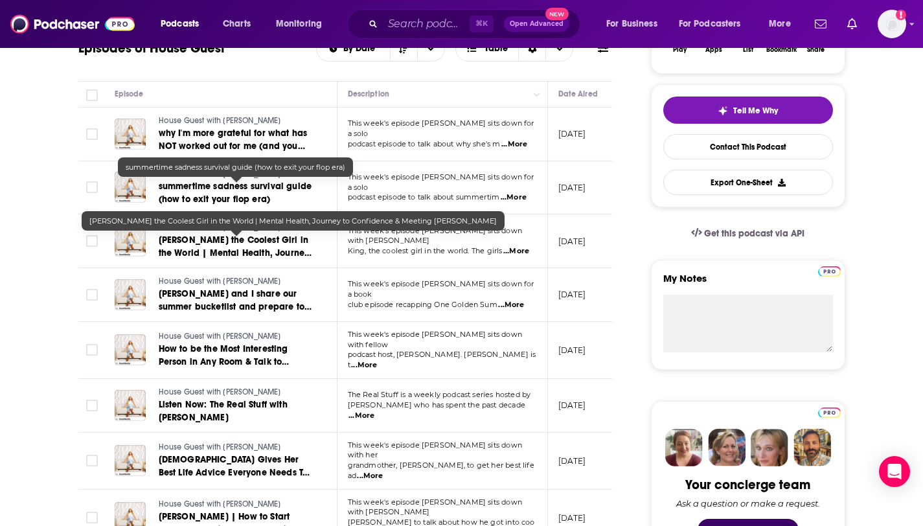
scroll to position [10, 0]
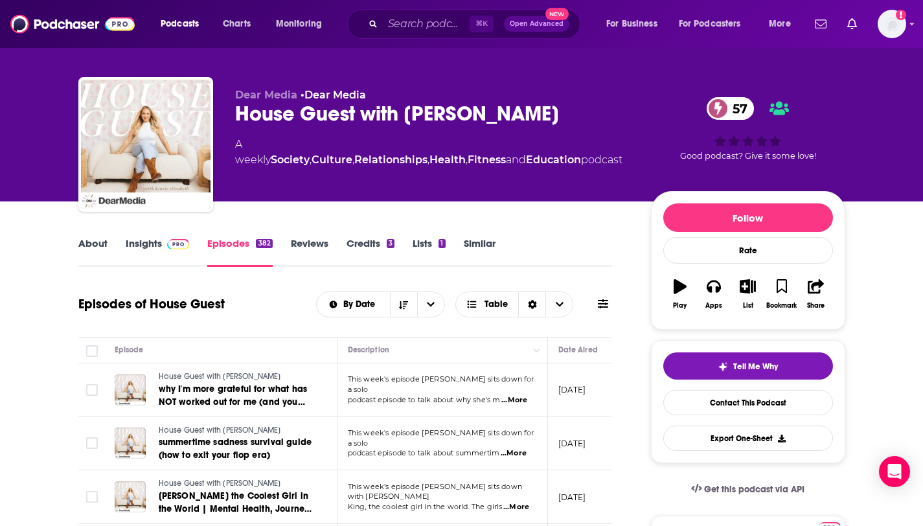
click at [181, 250] on link "Insights" at bounding box center [158, 252] width 64 height 30
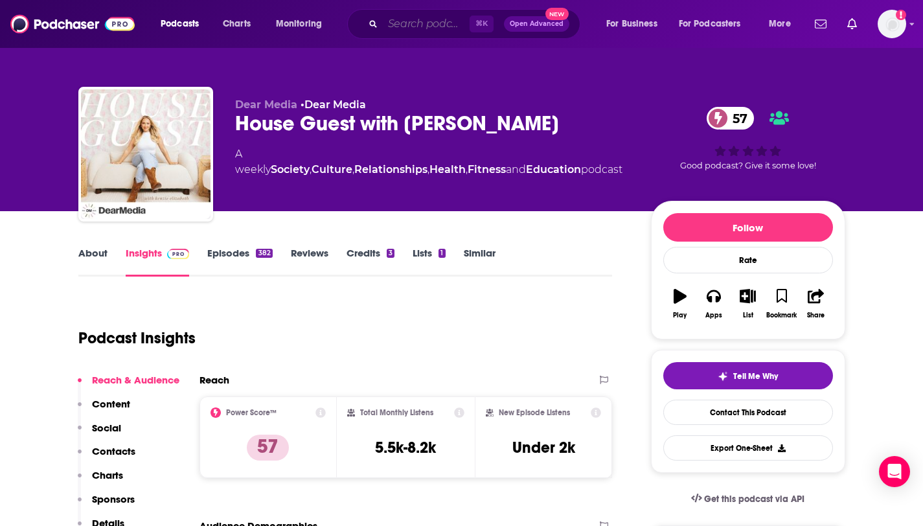
click at [453, 27] on input "Search podcasts, credits, & more..." at bounding box center [426, 24] width 87 height 21
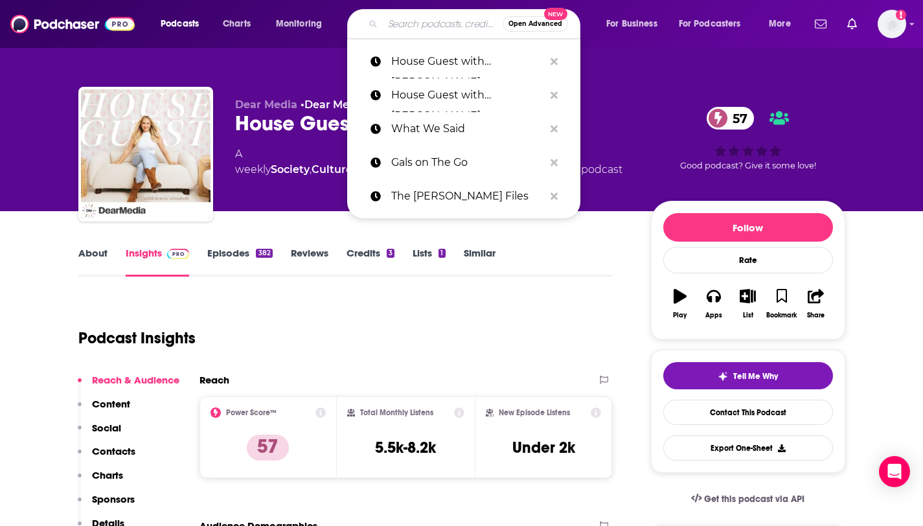
paste input "Note to Self:"
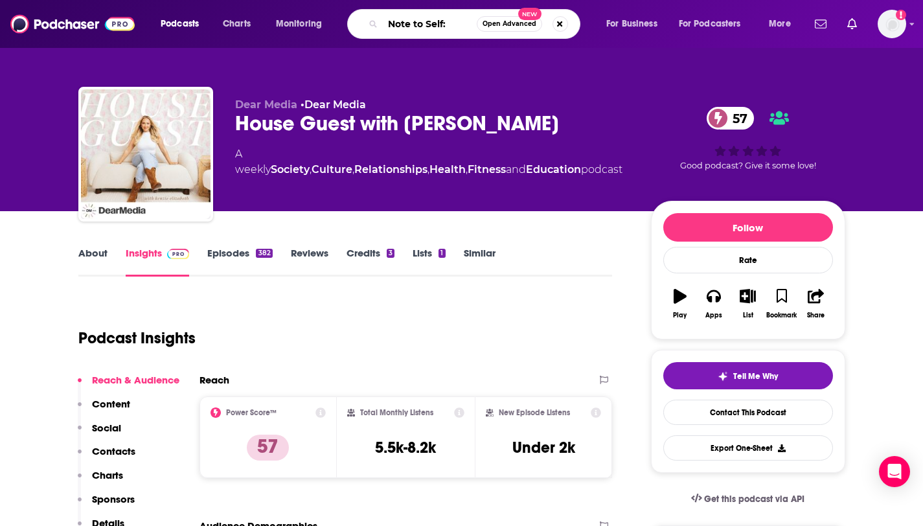
type input "Note to Self"
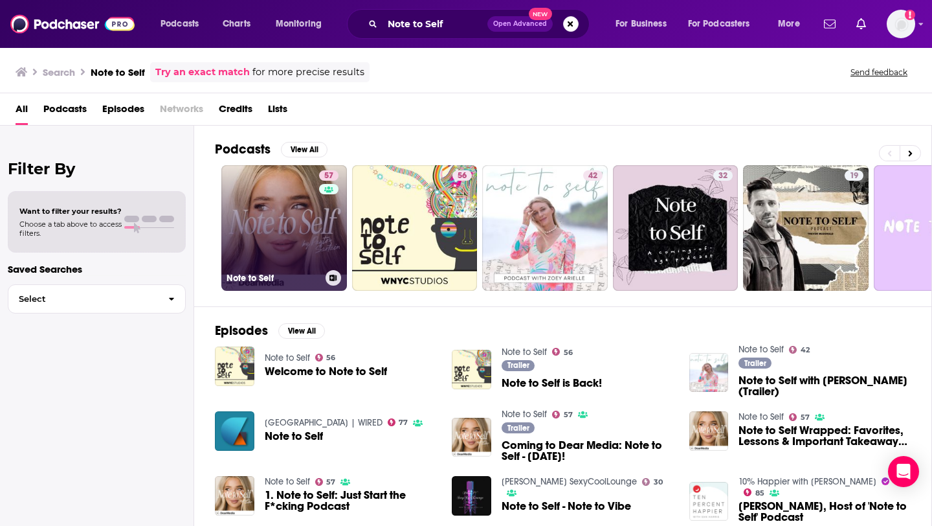
click at [302, 214] on link "57 Note to Self" at bounding box center [284, 228] width 126 height 126
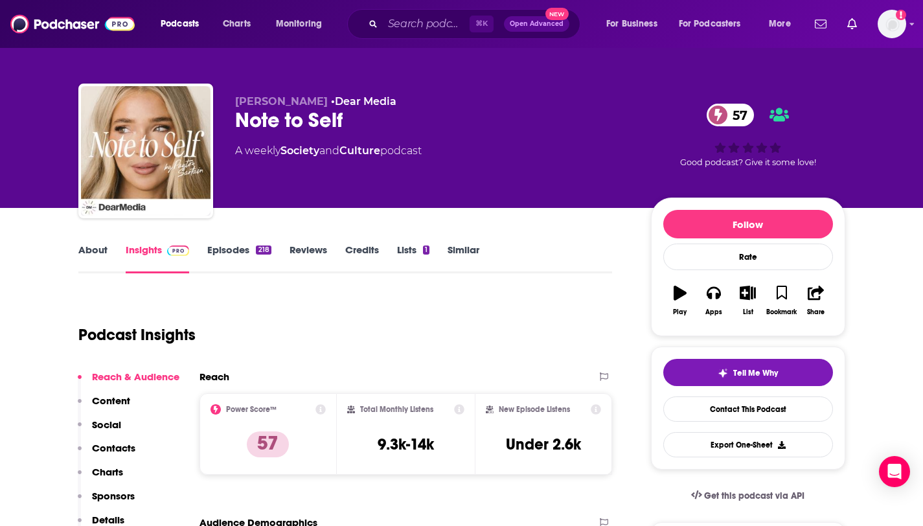
scroll to position [7, 0]
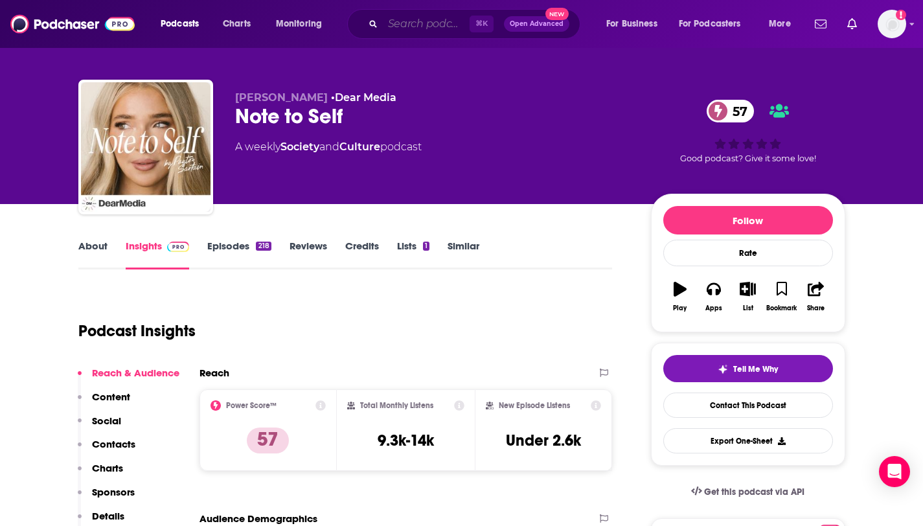
click at [415, 18] on input "Search podcasts, credits, & more..." at bounding box center [426, 24] width 87 height 21
paste input "Pretty Basic:"
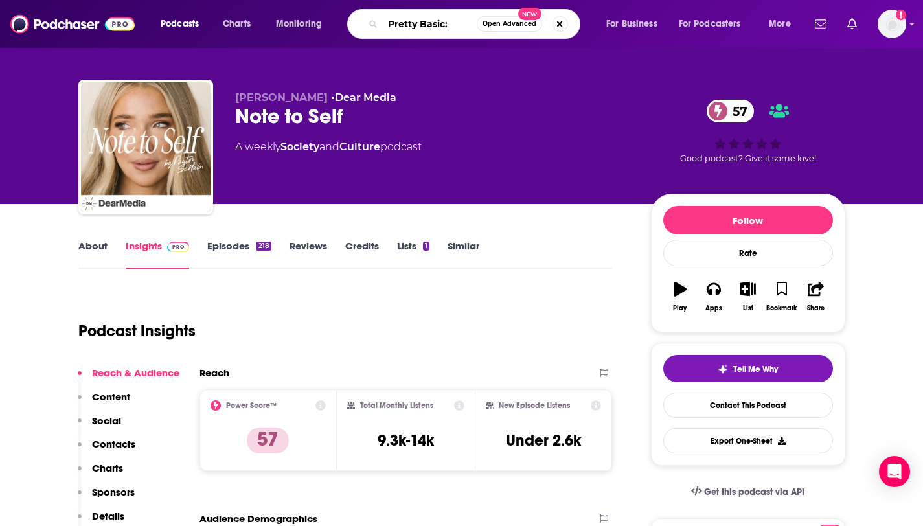
type input "Pretty Basic"
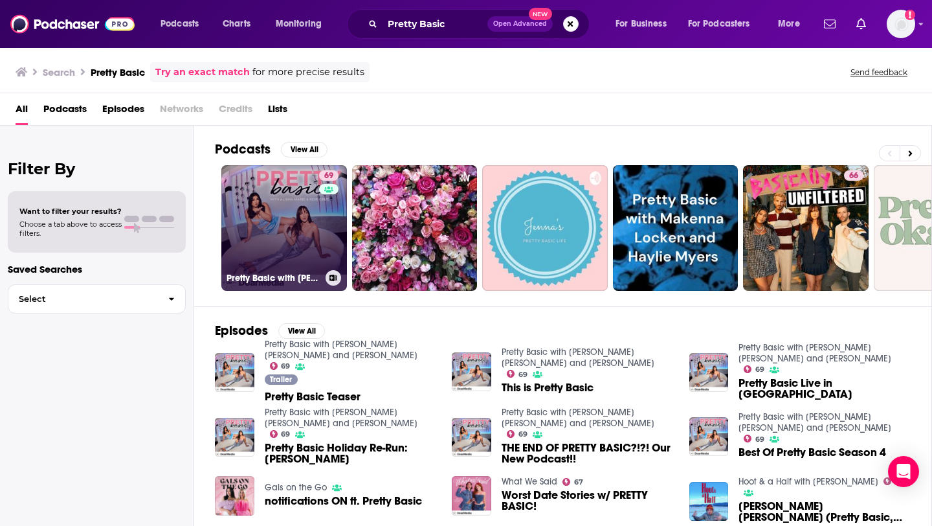
click at [298, 251] on link "69 Pretty Basic with Alisha Marie and Remi Cruz" at bounding box center [284, 228] width 126 height 126
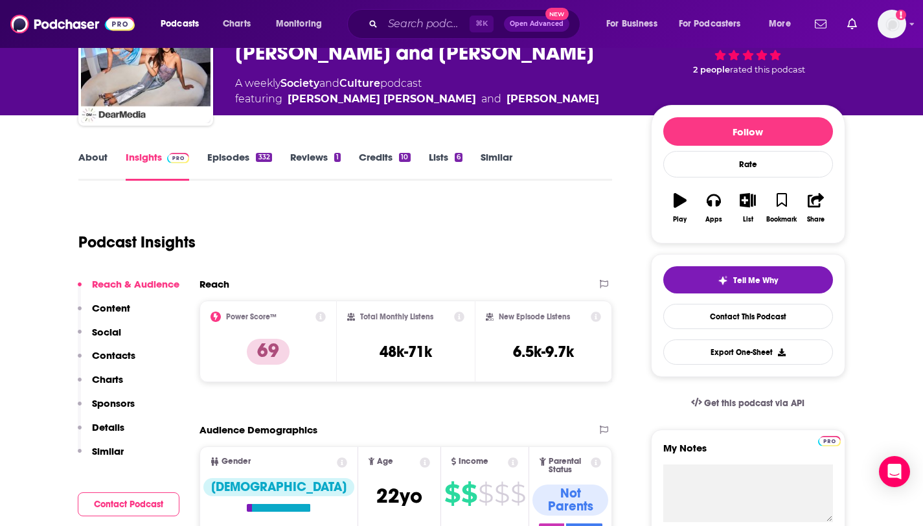
scroll to position [82, 0]
